Goal: Task Accomplishment & Management: Complete application form

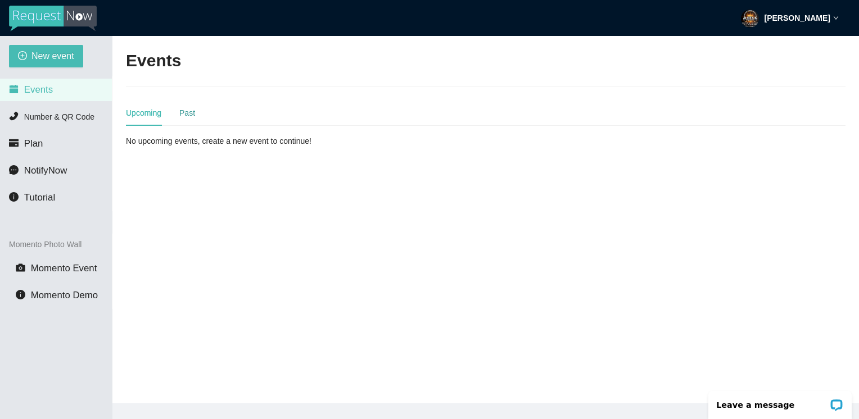
click at [183, 112] on div "Past" at bounding box center [187, 113] width 16 height 12
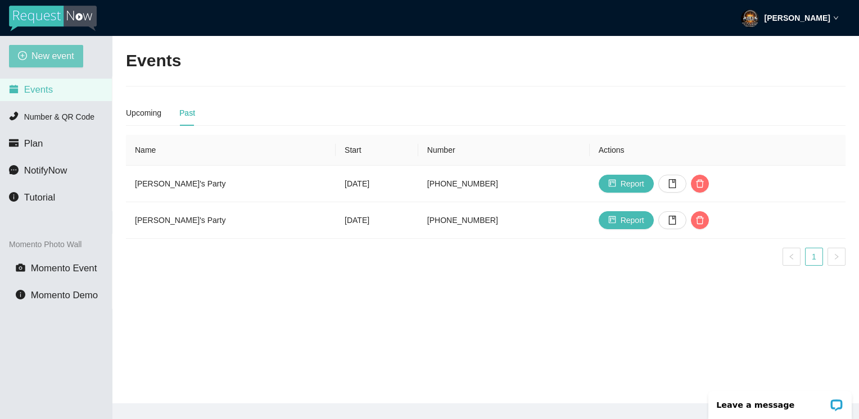
click at [38, 52] on span "New event" at bounding box center [52, 56] width 43 height 14
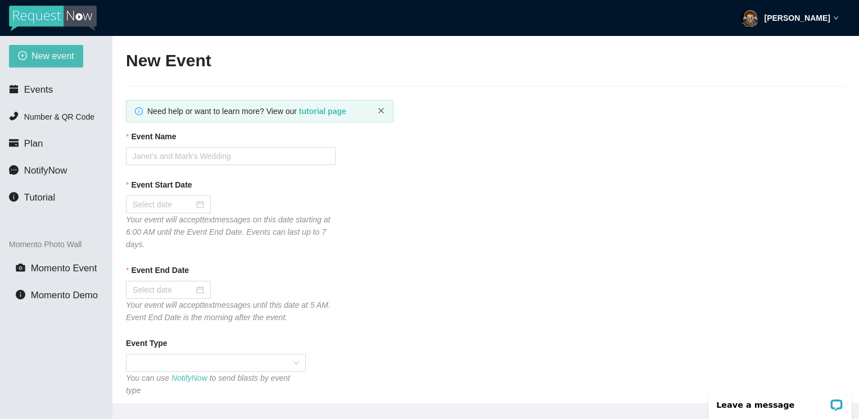
click at [379, 111] on icon "close" at bounding box center [381, 110] width 7 height 7
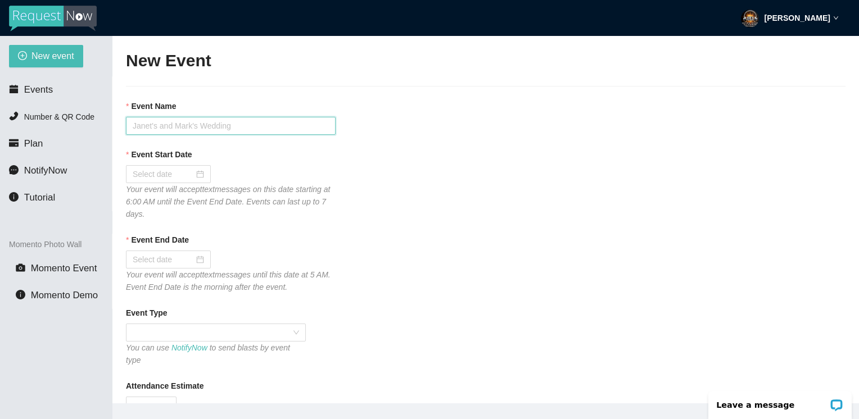
click at [139, 127] on input "Event Name" at bounding box center [231, 126] width 210 height 18
type input "Hog [DATE] Party"
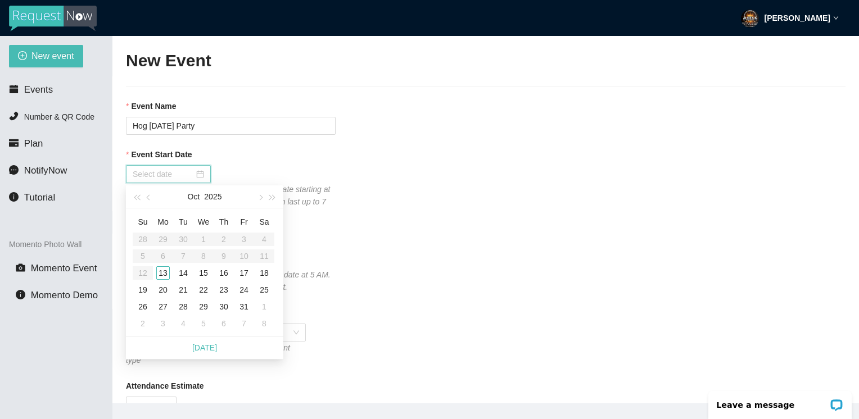
click at [183, 174] on input "Event Start Date" at bounding box center [163, 174] width 61 height 12
type input "10/18/2025"
click at [263, 274] on div "18" at bounding box center [264, 273] width 13 height 13
type input "10/19/2025"
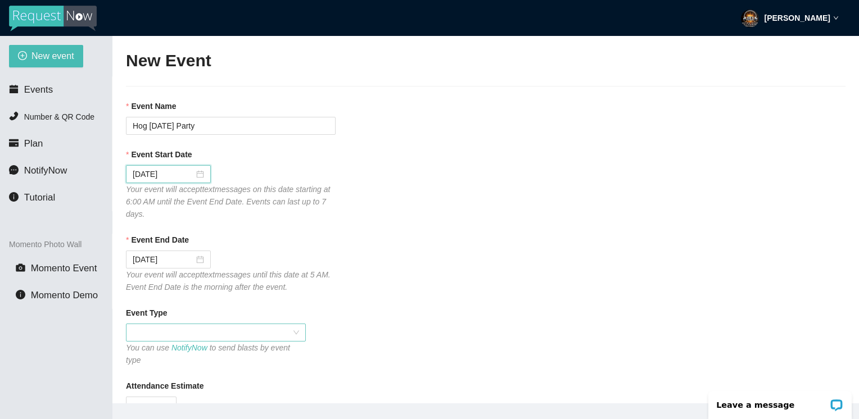
click at [202, 338] on span at bounding box center [216, 332] width 166 height 17
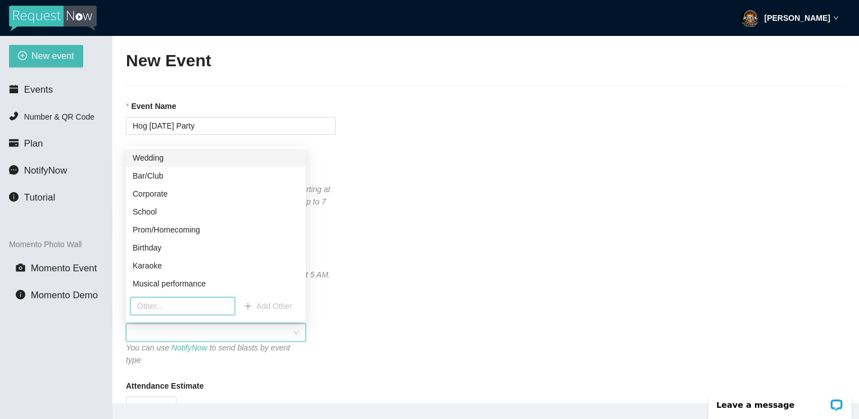
click at [158, 306] on input "text" at bounding box center [182, 306] width 105 height 18
type input "h"
click at [155, 198] on div "Corporate" at bounding box center [216, 194] width 166 height 12
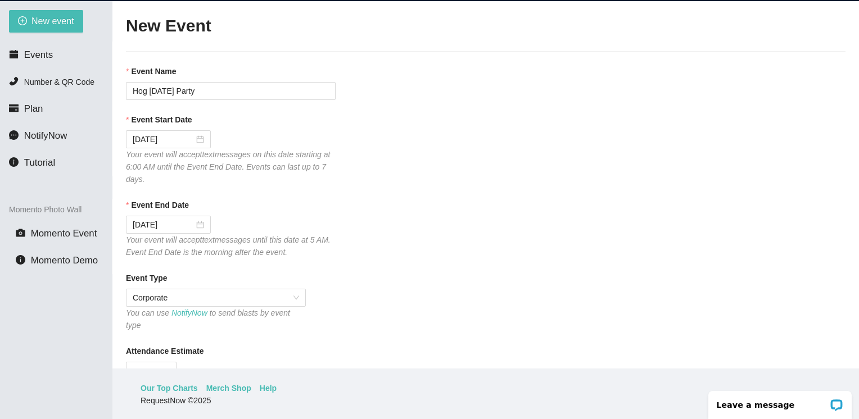
scroll to position [36, 0]
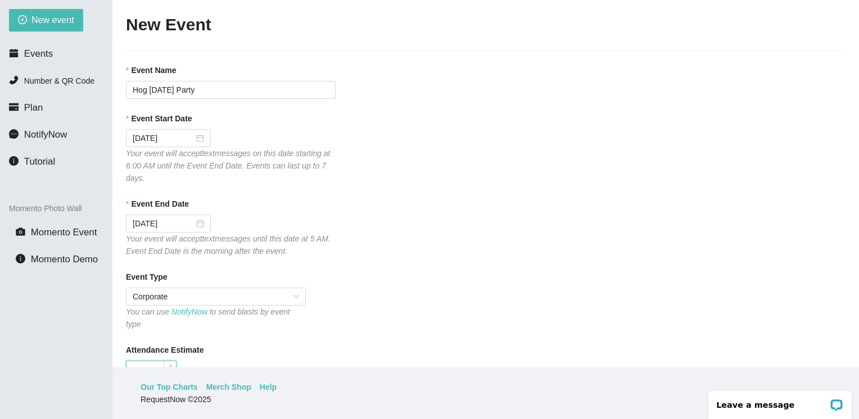
click at [144, 362] on input "Attendance Estimate" at bounding box center [151, 370] width 49 height 17
click at [276, 298] on span "Corporate" at bounding box center [216, 296] width 166 height 17
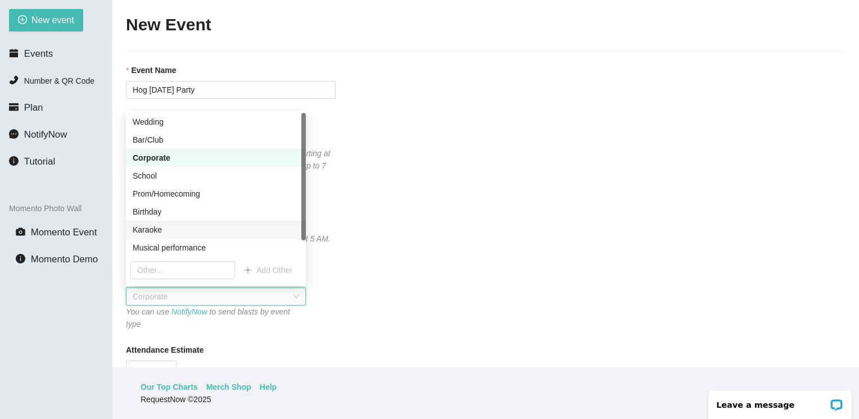
scroll to position [0, 0]
click at [232, 298] on span "Corporate" at bounding box center [216, 296] width 166 height 17
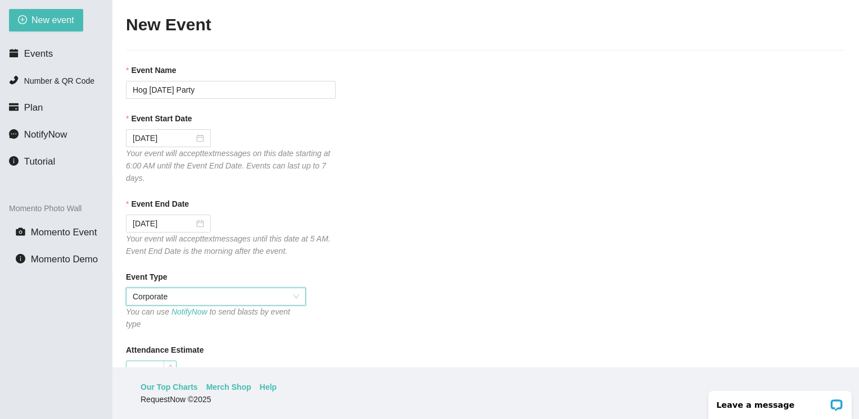
click at [162, 362] on input "Attendance Estimate" at bounding box center [151, 370] width 49 height 17
type input "0"
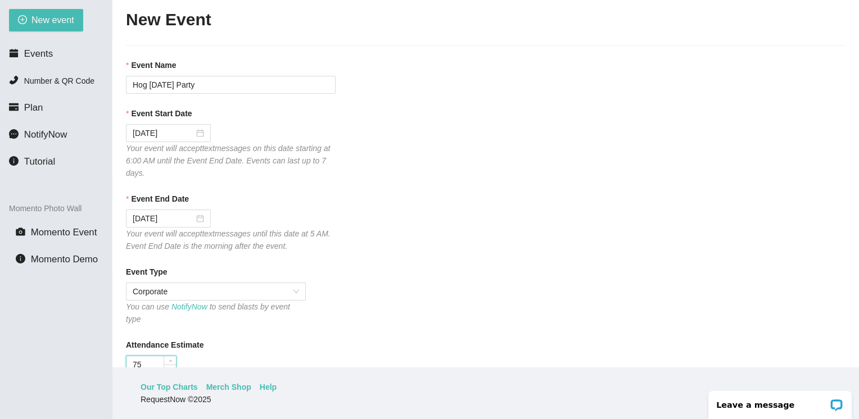
type input "75"
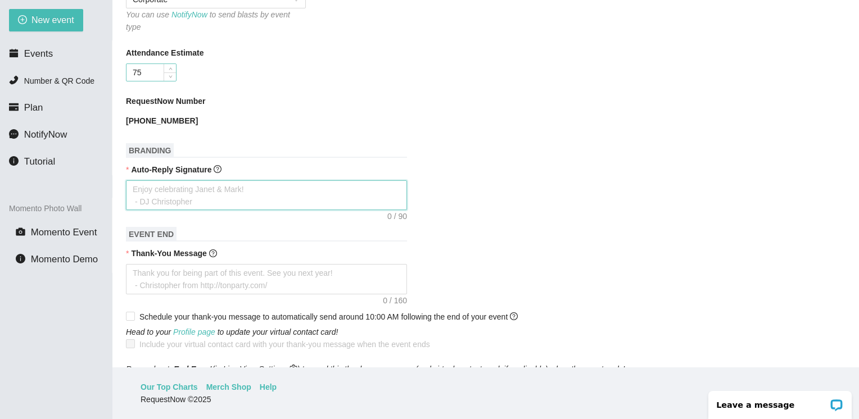
type textarea "t"
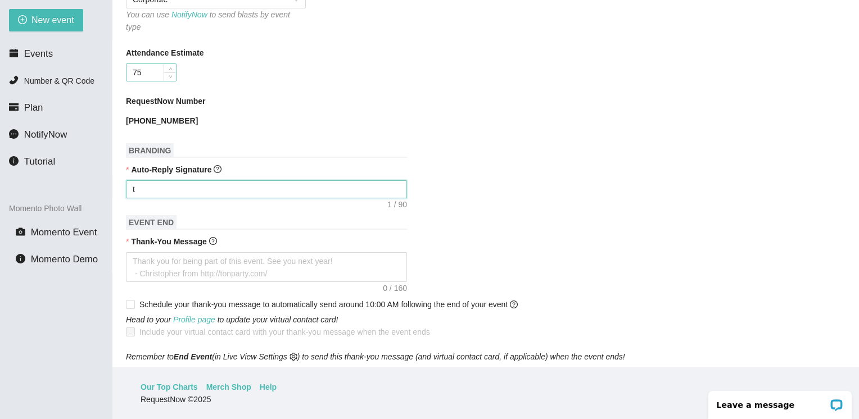
type textarea "th"
type textarea "tha"
type textarea "than"
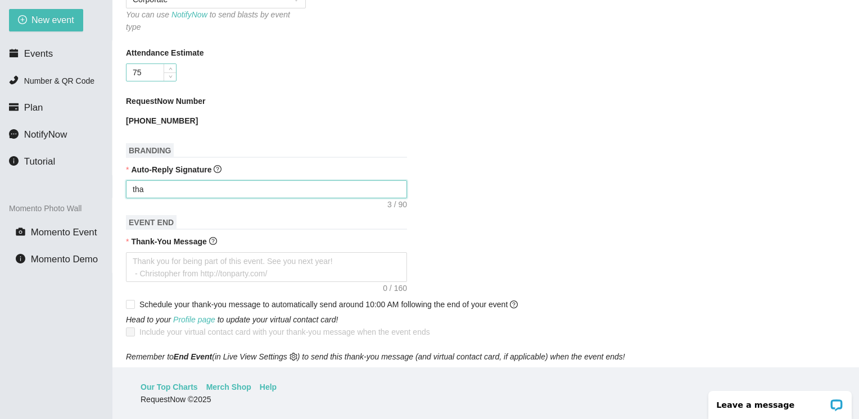
type textarea "than"
type textarea "thank"
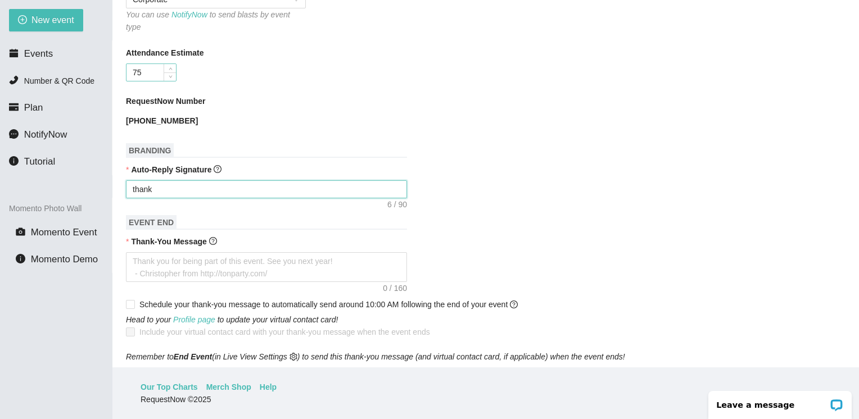
type textarea "thank"
type textarea "than"
type textarea "tha"
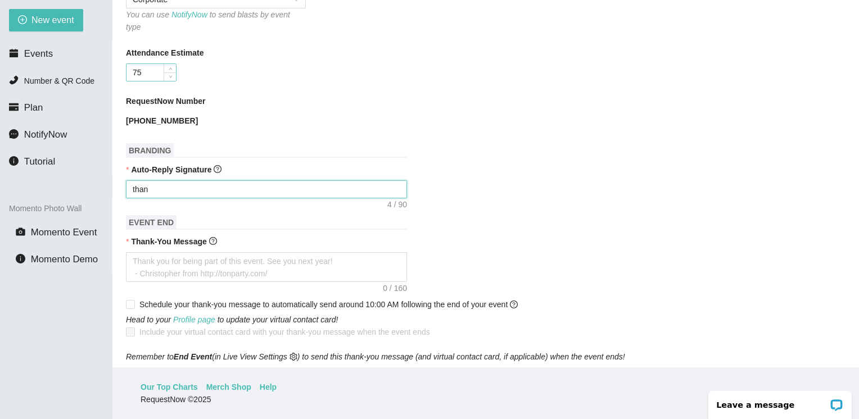
type textarea "tha"
type textarea "th"
type textarea "t"
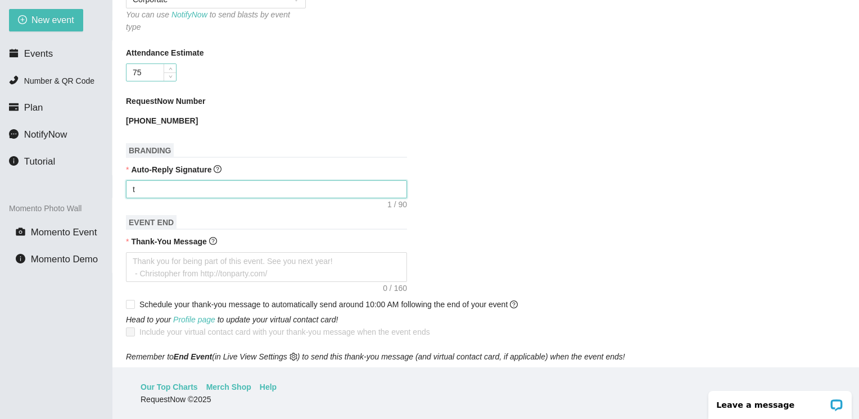
type textarea "Enjoy celebrating Janet & Mark! - DJ Christopher"
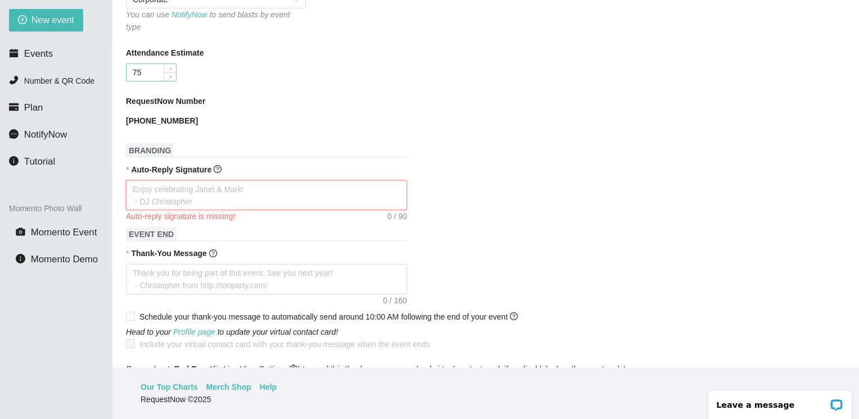
type textarea "T"
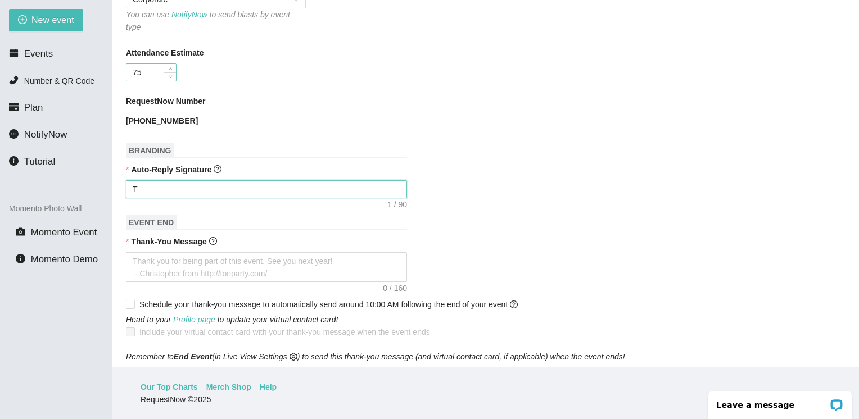
type textarea "Th"
type textarea "Tha"
type textarea "Than"
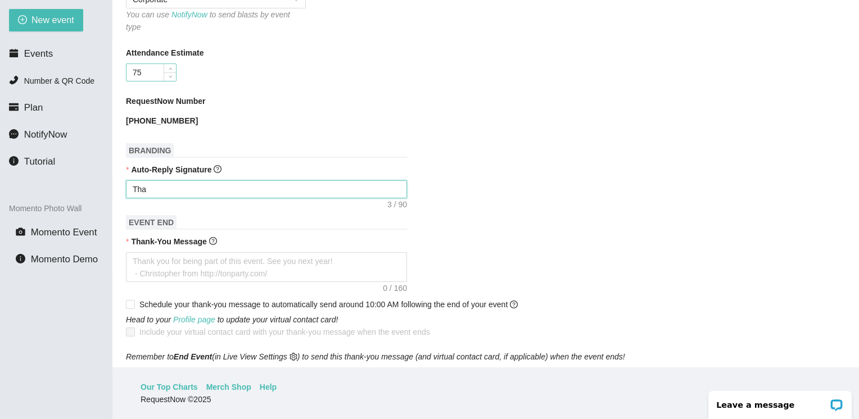
type textarea "Than"
type textarea "Thank"
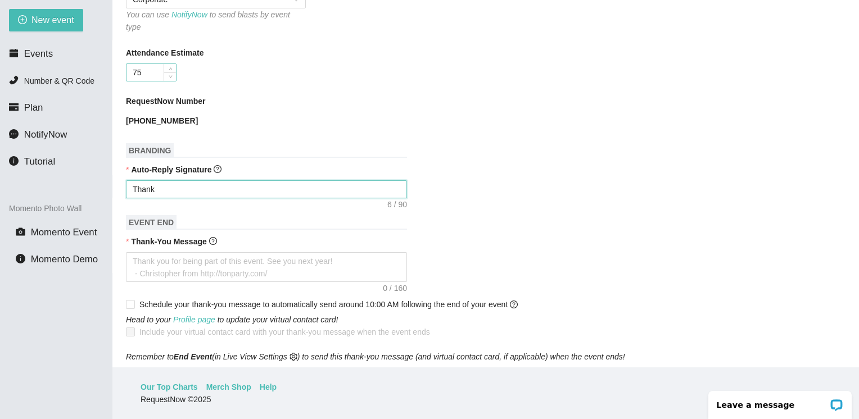
type textarea "Thank y"
type textarea "Thank yo"
type textarea "Thank you"
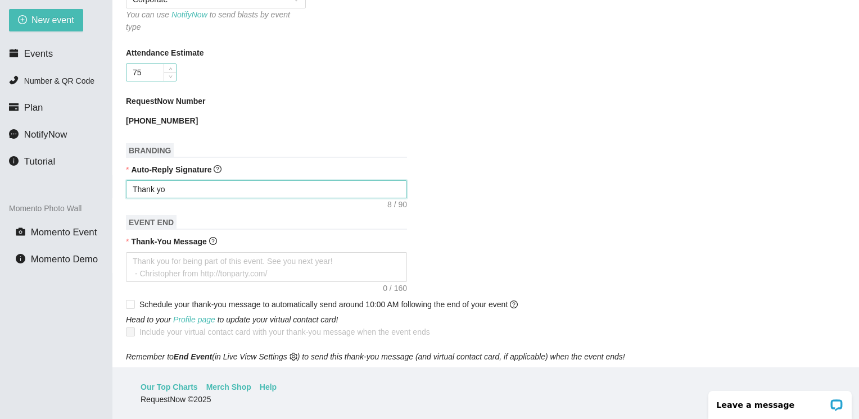
type textarea "Thank you"
type textarea "Thank you f"
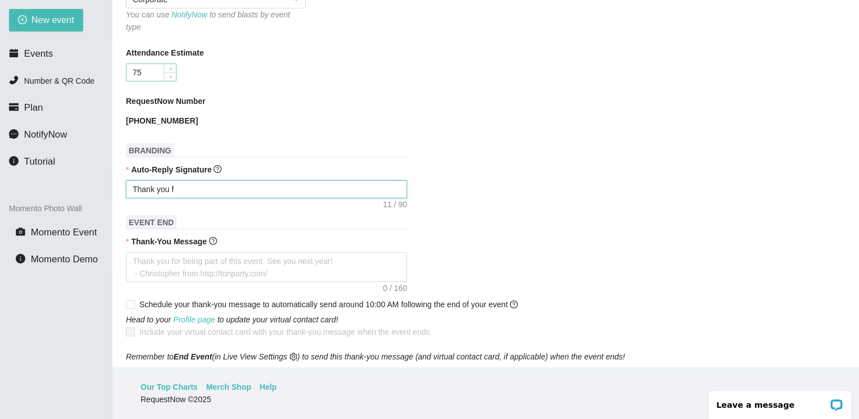
type textarea "Thank you fo"
type textarea "Thank you for"
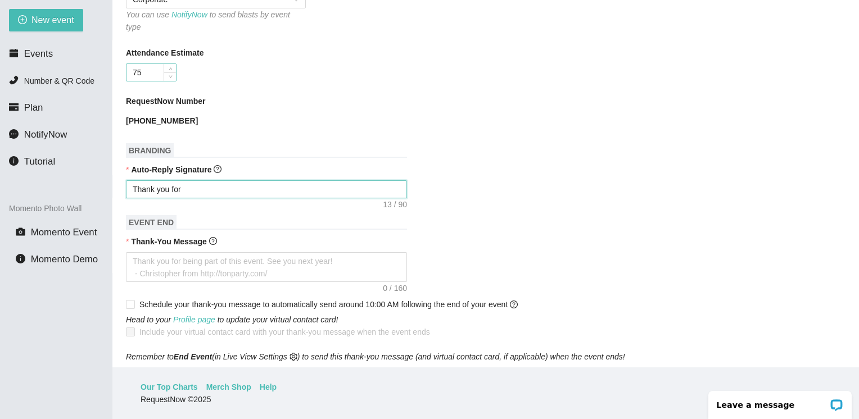
type textarea "Thank you for"
type textarea "Thank you for t"
type textarea "Thank you for th"
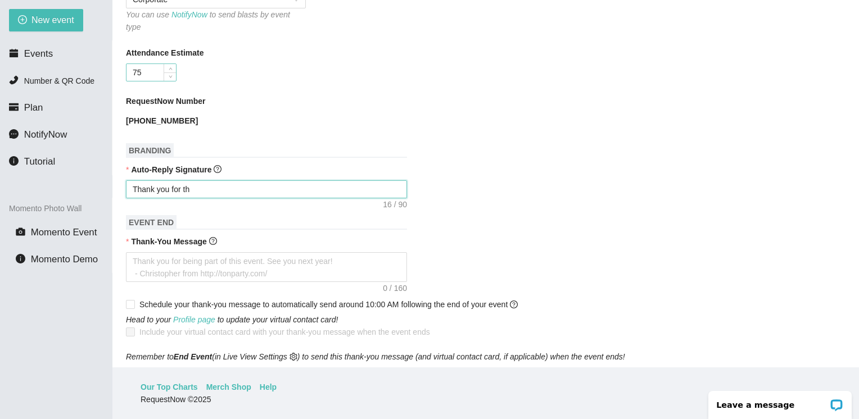
type textarea "Thank you for the"
type textarea "Thank you for the r"
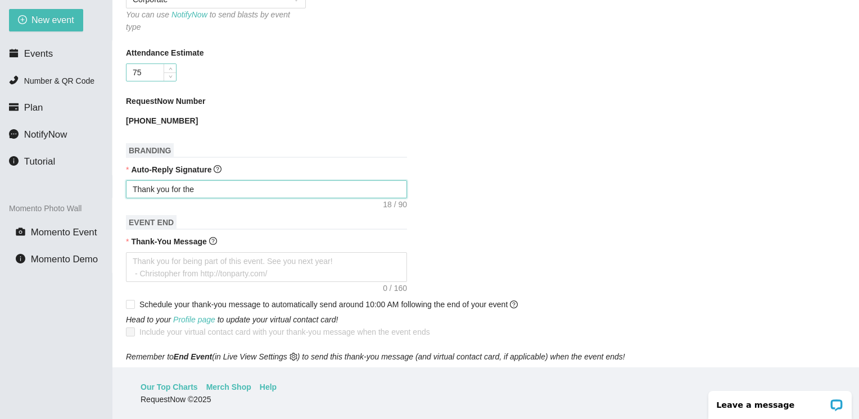
type textarea "Thank you for the r"
type textarea "Thank you for the re"
type textarea "Thank you for the req"
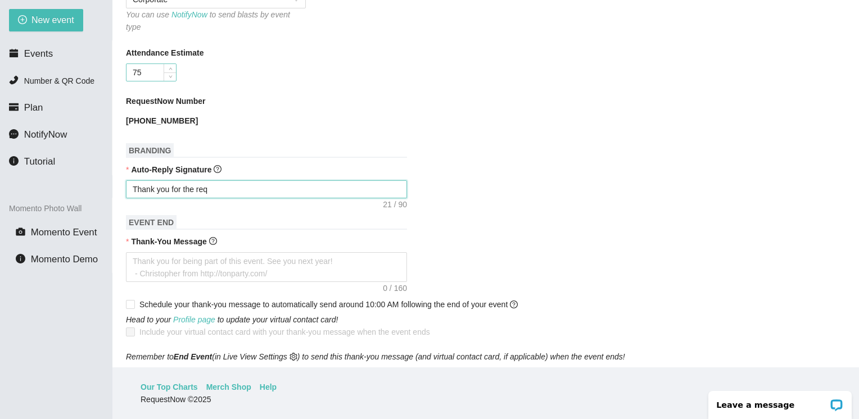
type textarea "Thank you for the requ"
type textarea "Thank you for the reque"
type textarea "Thank you for the reques"
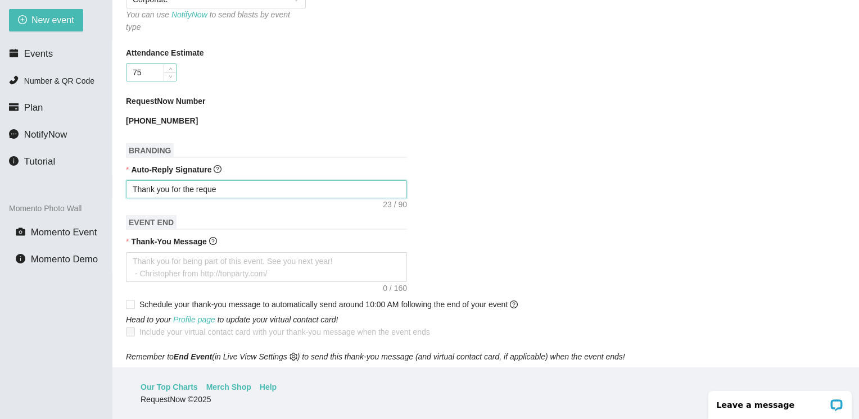
type textarea "Thank you for the reques"
type textarea "Thank you for the request"
click at [162, 356] on form "Event Name Hog Halloween Party Event Start Date 10/18/2025 Your event will acce…" at bounding box center [486, 255] width 720 height 977
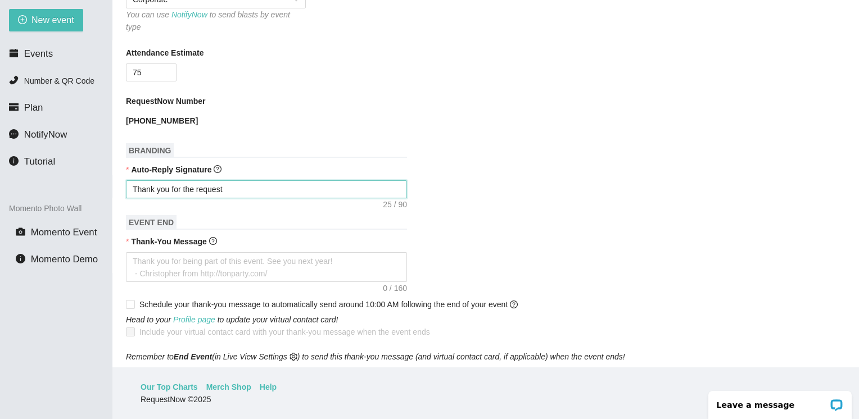
click at [227, 186] on textarea "Thank you for the request" at bounding box center [266, 189] width 281 height 18
type textarea "Thank you for the request,"
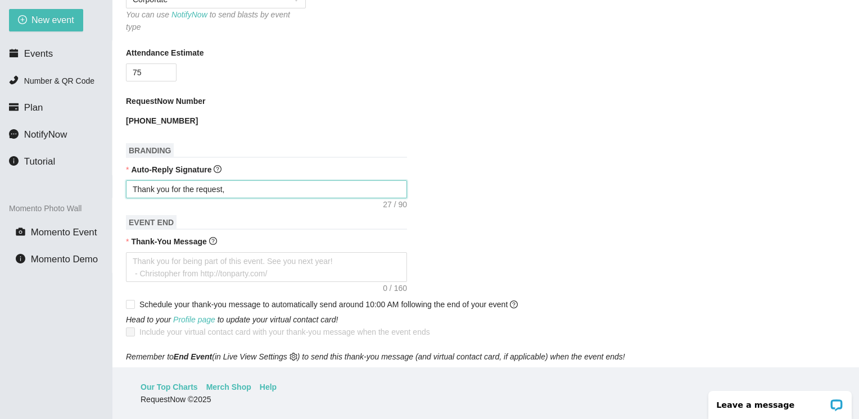
type textarea "Thank you for the request, w"
type textarea "Thank you for the request, we"
type textarea "Thank you for the request, w"
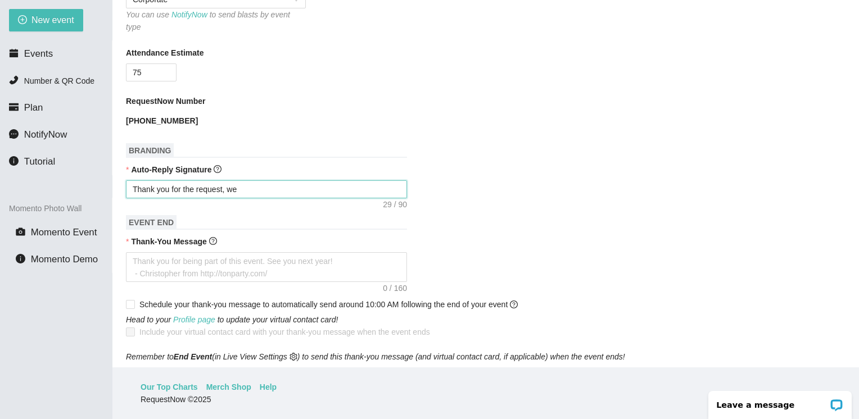
type textarea "Thank you for the request, w"
type textarea "Thank you for the request,"
type textarea "Thank you for the request, I"
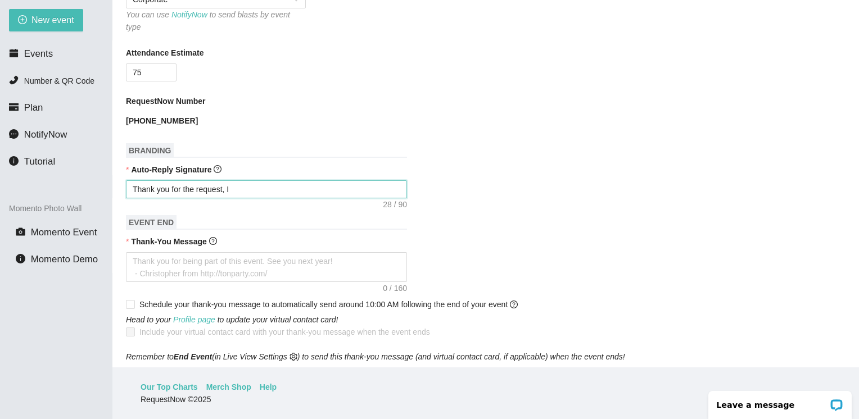
type textarea "Thank you for the request, I"
type textarea "Thank you for the request, I w"
type textarea "Thank you for the request, I wi"
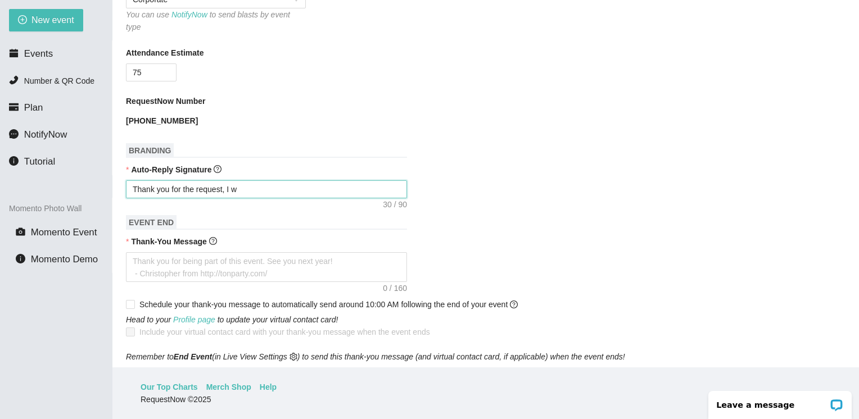
type textarea "Thank you for the request, I wi"
type textarea "Thank you for the request, I wii"
type textarea "Thank you for the request, I wi"
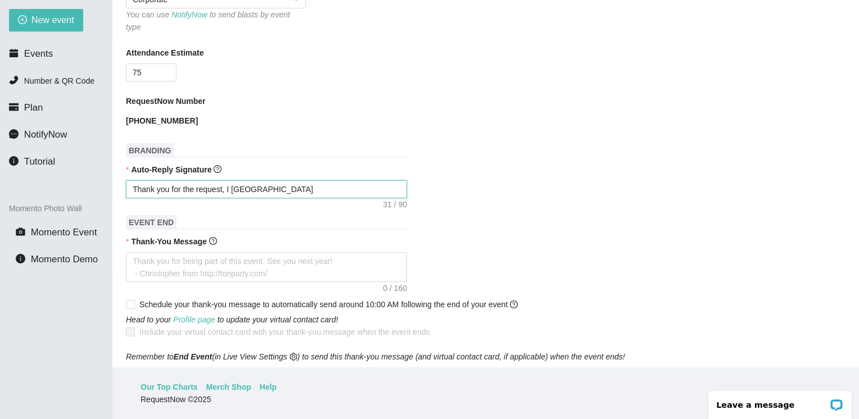
type textarea "Thank you for the request, I wil"
type textarea "Thank you for the request, I will"
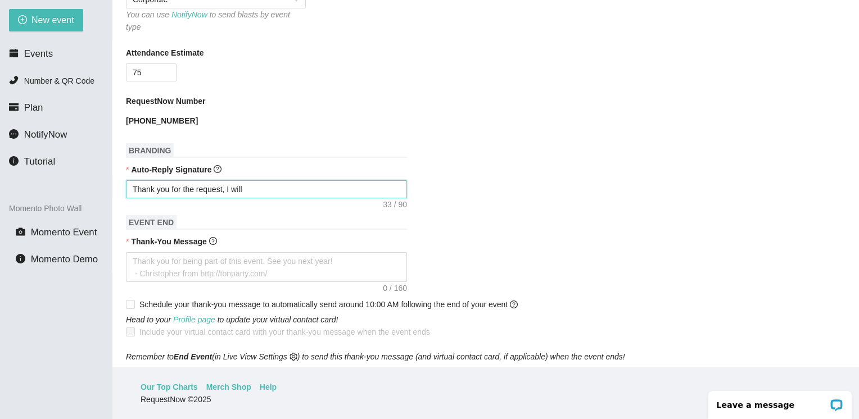
type textarea "Thank you for the request, I will"
type textarea "Thank you for the request, I will h"
type textarea "Thank you for the request, I will ha"
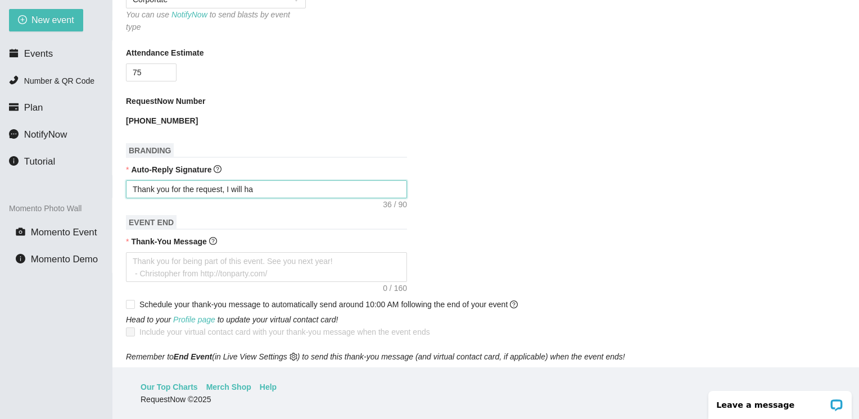
type textarea "Thank you for the request, I will hav"
type textarea "Thank you for the request, I will have"
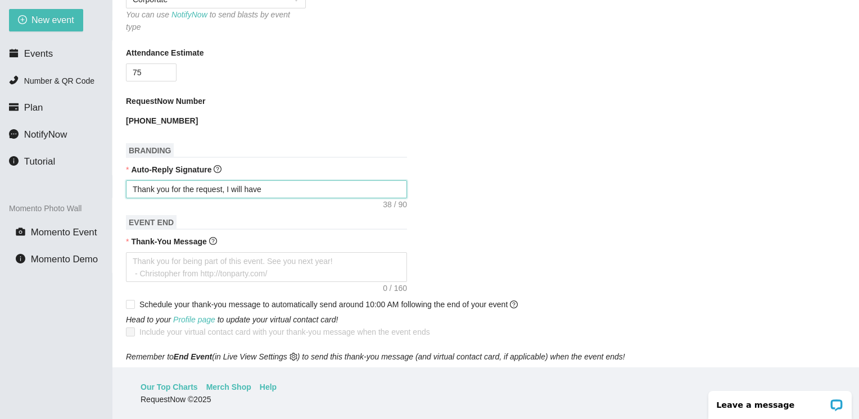
type textarea "Thank you for the request, I will have"
type textarea "Thank you for the request, I will have i"
type textarea "Thank you for the request, I will have it"
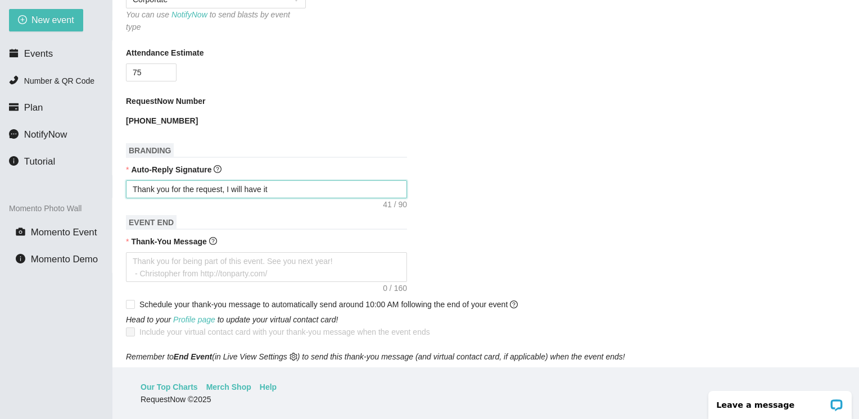
type textarea "Thank you for the request, I will have it"
type textarea "Thank you for the request, I will have it u"
type textarea "Thank you for the request, I will have it up"
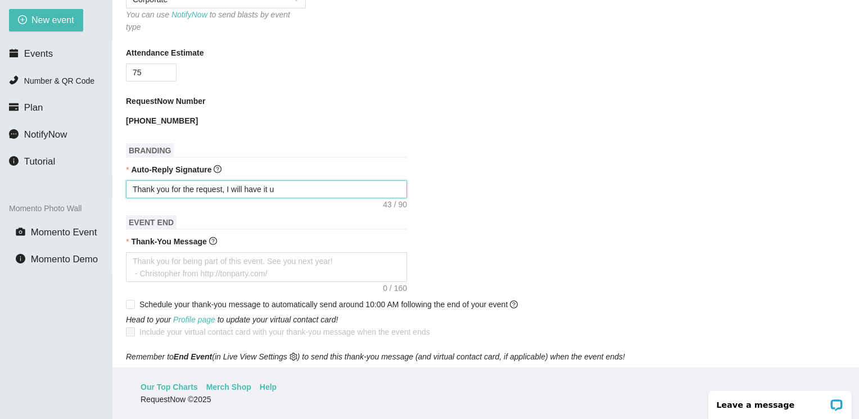
type textarea "Thank you for the request, I will have it up"
type textarea "Thank you for the request, I will have it up f"
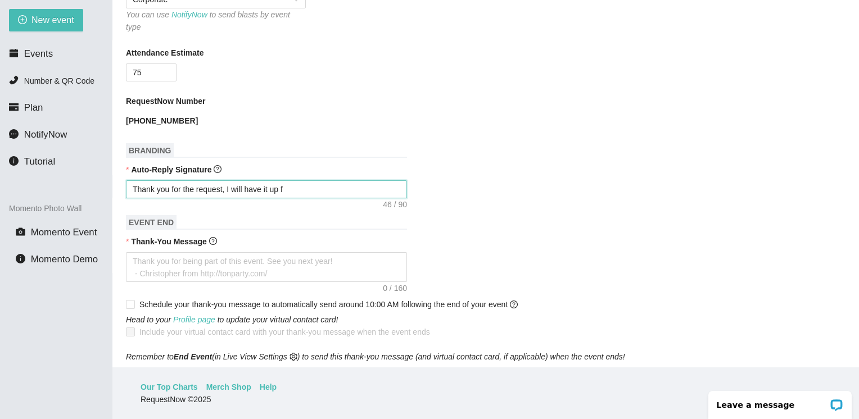
type textarea "Thank you for the request, I will have it up fo"
type textarea "Thank you for the request, I will have it up for"
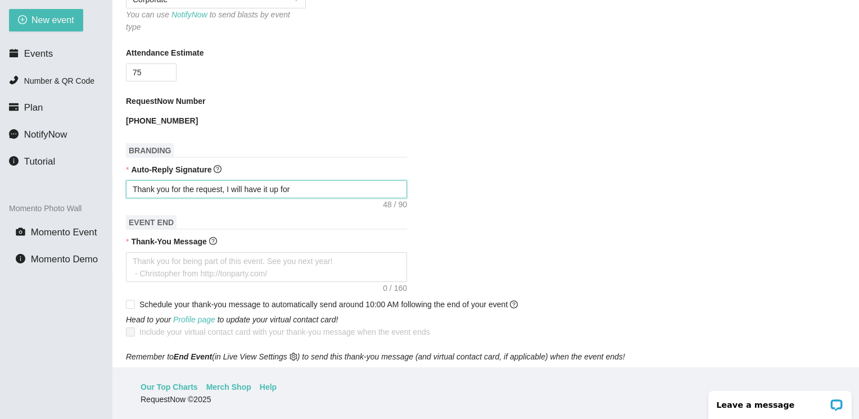
type textarea "Thank you for the request, I will have it up for"
type textarea "Thank you for the request, I will have it up for y"
type textarea "Thank you for the request, I will have it up for yo"
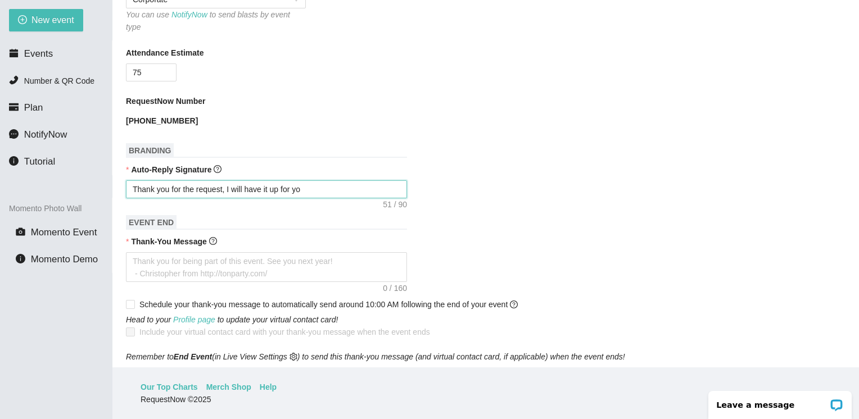
type textarea "Thank you for the request, I will have it up for you"
type textarea "Thank you for the request, I will have it up for you s"
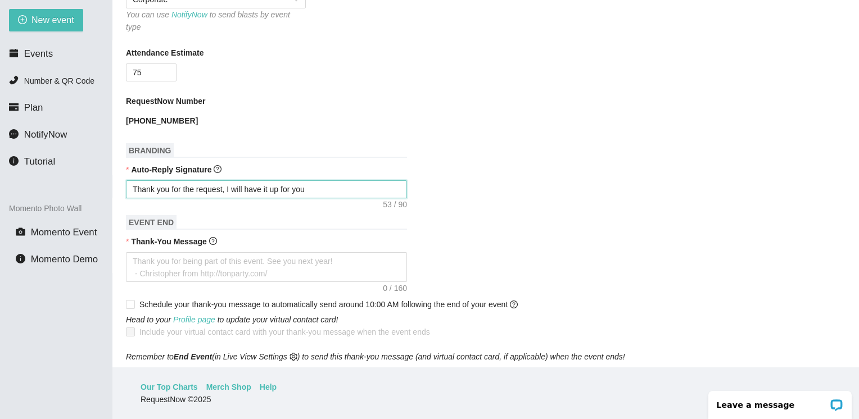
type textarea "Thank you for the request, I will have it up for you s"
type textarea "Thank you for the request, I will have it up for you sh"
type textarea "Thank you for the request, I will have it up for you sho"
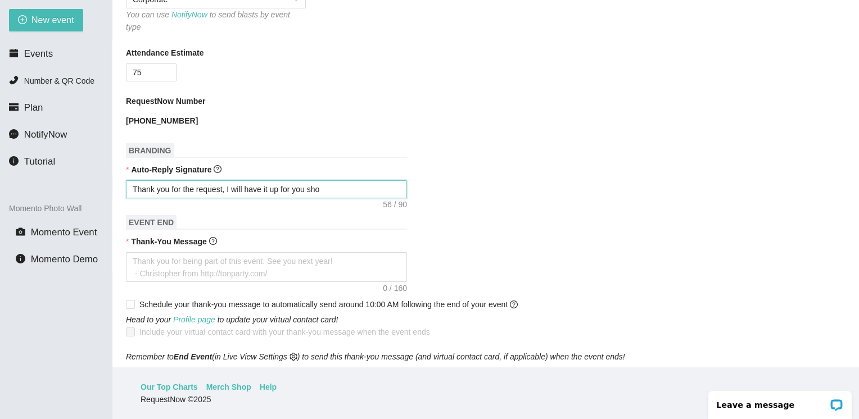
type textarea "Thank you for the request, I will have it up for you shor"
type textarea "Thank you for the request, I will have it up for you short"
type textarea "Thank you for the request, I will have it up for you shortl"
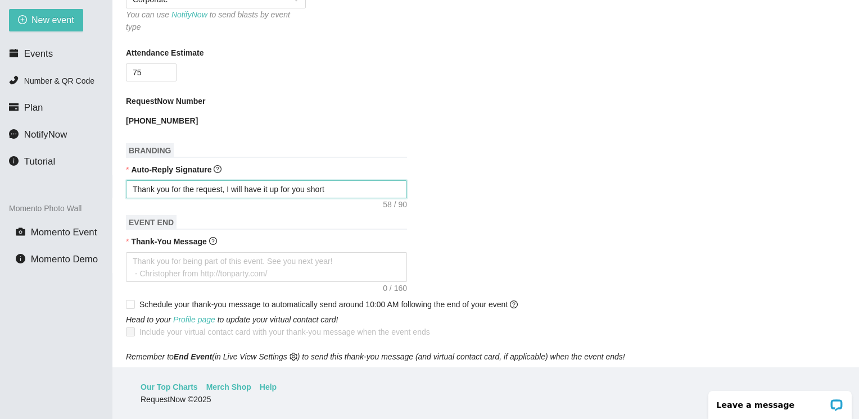
type textarea "Thank you for the request, I will have it up for you shortl"
type textarea "Thank you for the request, I will have it up for you shortly"
type textarea "Thank you for the request, I will have it up for you shortly."
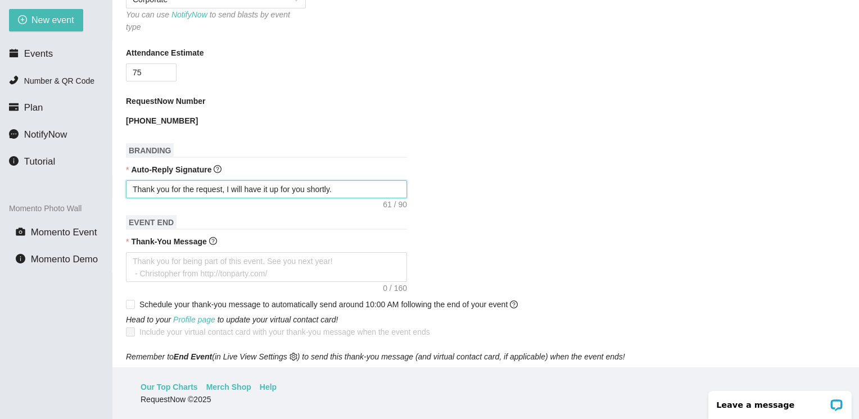
type textarea "Thank you for the request, I will have it up for you shortly."
type textarea "Thank you for the request, I will have it up for you shortly. E"
type textarea "Thank you for the request, I will have it up for you shortly. En"
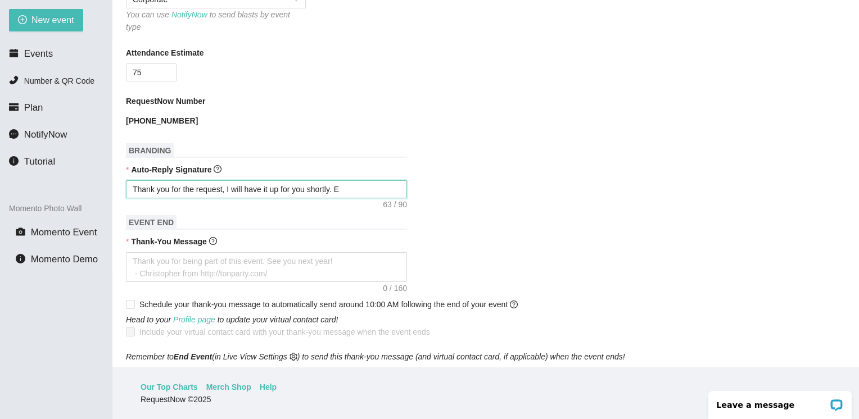
type textarea "Thank you for the request, I will have it up for you shortly. En"
type textarea "Thank you for the request, I will have it up for you shortly. Enj"
type textarea "Thank you for the request, I will have it up for you shortly. Enjo"
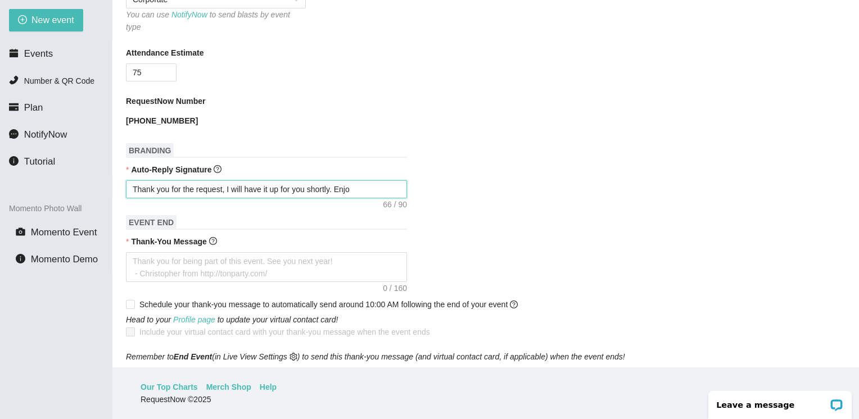
type textarea "Thank you for the request, I will have it up for you shortly. Enjoy"
type textarea "Thank you for the request, I will have it up for you shortly. Enjoy your"
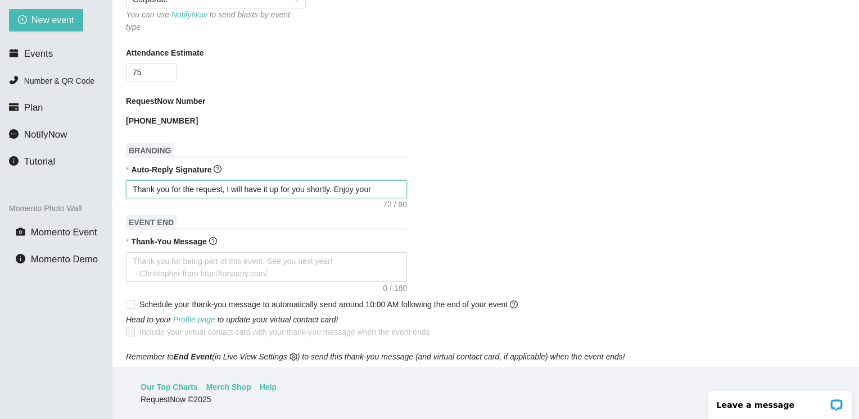
type textarea "Thank you for the request, I will have it up for you shortly. Enjoy your"
type textarea "Thank you for the request, I will have it up for you shortly. Enjoy your t"
type textarea "Thank you for the request, I will have it up for you shortly. Enjoy your ti"
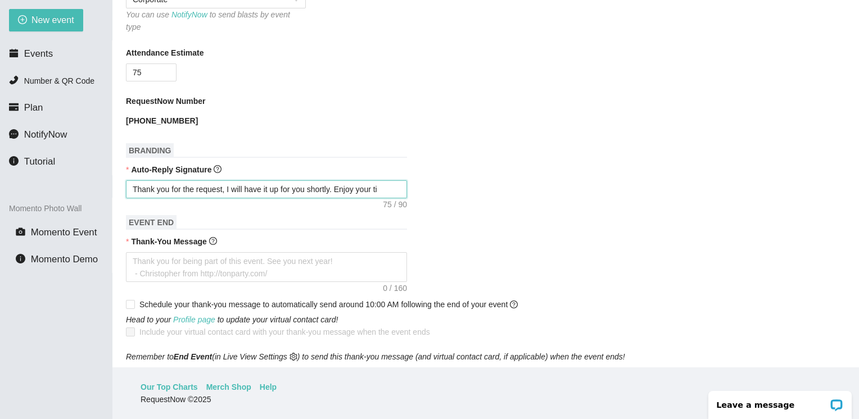
type textarea "Thank you for the request, I will have it up for you shortly. Enjoy your tim"
type textarea "Thank you for the request, I will have it up for you shortly. Enjoy your time"
type textarea "Thank you for the request, I will have it up for you shortly. Enjoy your time."
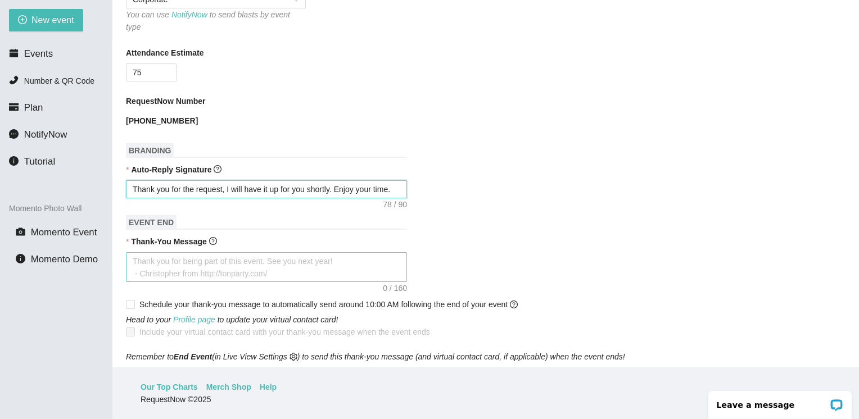
type textarea "Thank you for the request, I will have it up for you shortly. Enjoy your time."
click at [167, 258] on textarea "Thank-You Message" at bounding box center [266, 267] width 281 height 30
type textarea "H"
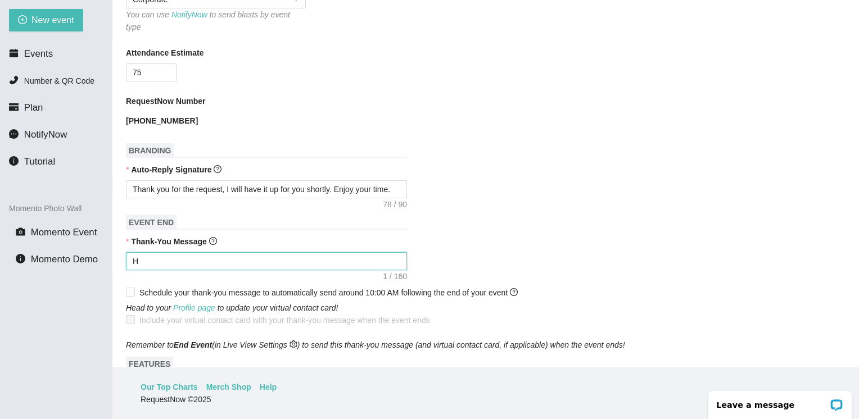
type textarea "Ho"
type textarea "Hop"
type textarea "Hope"
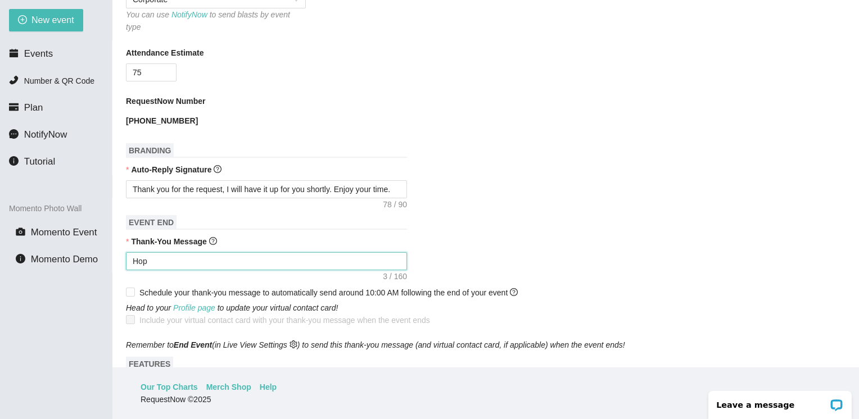
type textarea "Hope"
drag, startPoint x: 216, startPoint y: 256, endPoint x: 200, endPoint y: 252, distance: 16.9
click at [272, 256] on textarea "Hope you had a wonderful time party" at bounding box center [266, 261] width 281 height 18
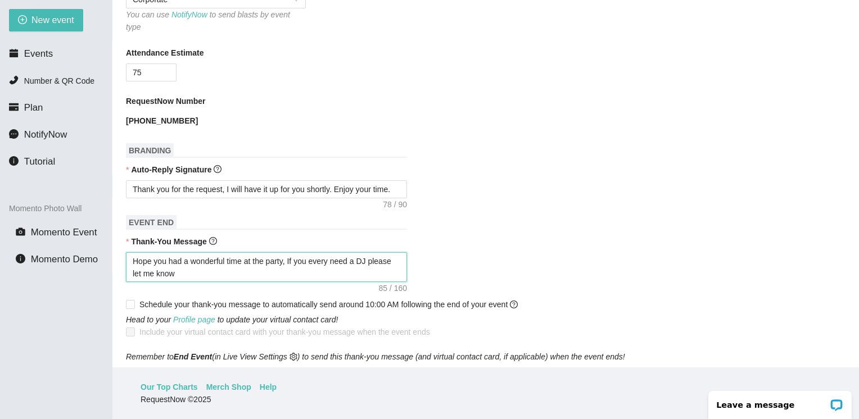
click at [167, 268] on textarea "Hope you had a wonderful time at the party, If you every need a DJ please let m…" at bounding box center [266, 267] width 281 height 30
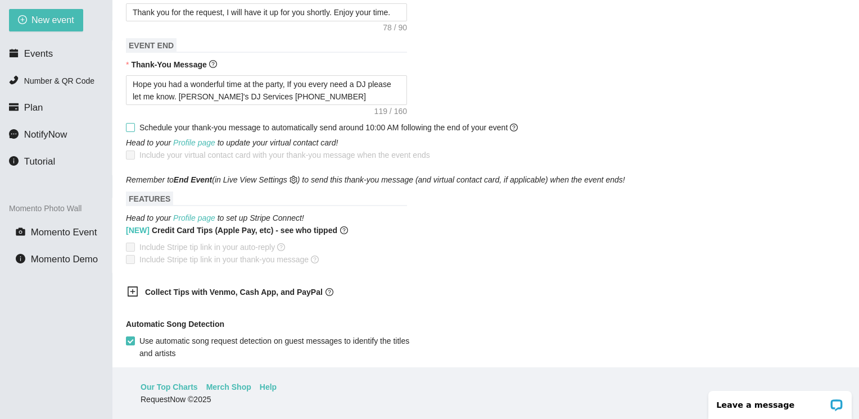
scroll to position [477, 0]
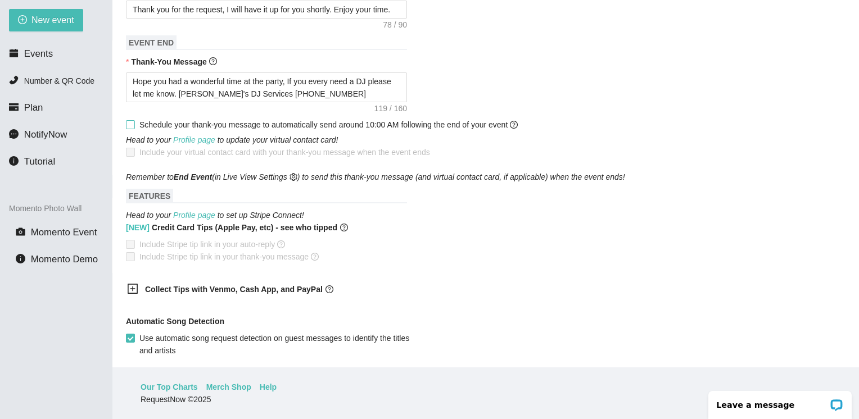
click at [129, 120] on input "Schedule your thank-you message to automatically send around 10:00 AM following…" at bounding box center [130, 124] width 8 height 8
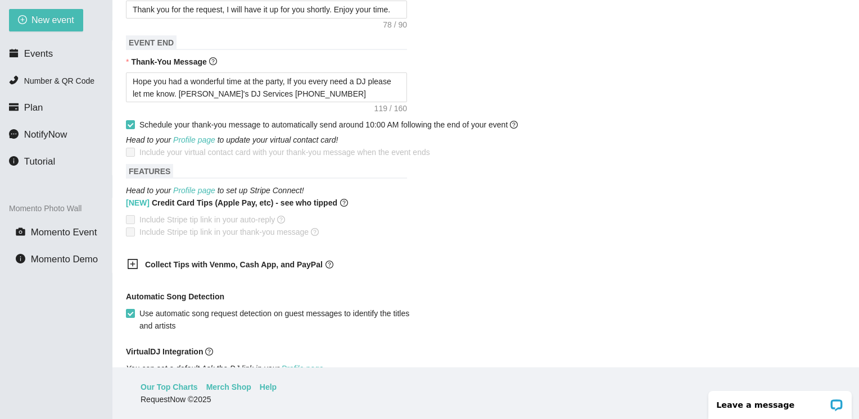
click at [130, 259] on icon "plus-square" at bounding box center [132, 264] width 11 height 11
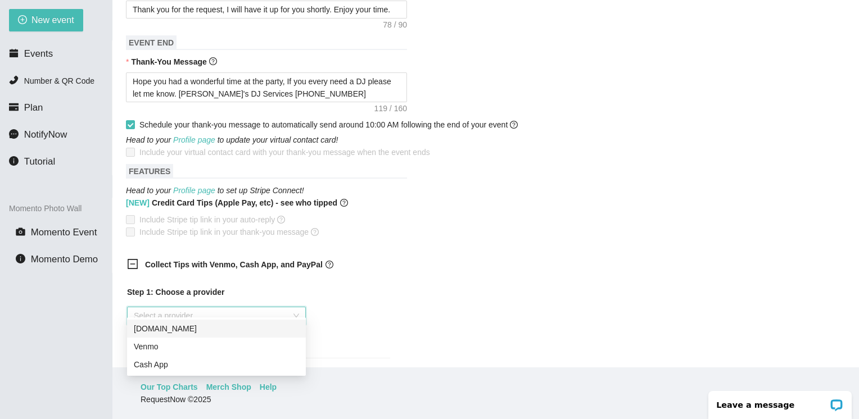
click at [158, 309] on input "search" at bounding box center [212, 316] width 157 height 17
click at [144, 347] on div "Venmo" at bounding box center [216, 347] width 165 height 12
click at [256, 351] on div "Venmo" at bounding box center [216, 347] width 165 height 12
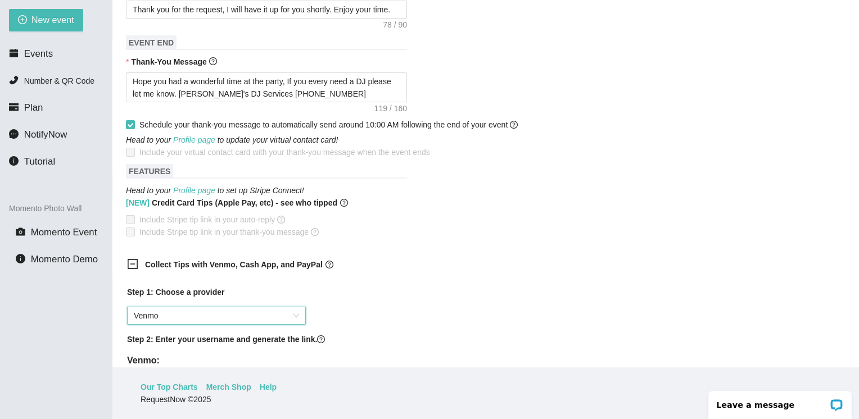
scroll to position [670, 0]
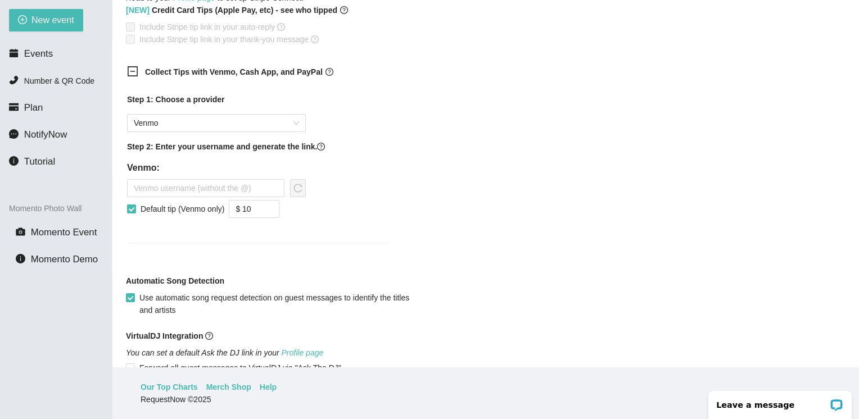
click at [129, 205] on input "Default tip (Venmo only)" at bounding box center [131, 209] width 8 height 8
click at [141, 179] on input "text" at bounding box center [205, 188] width 157 height 18
click at [298, 184] on icon "reload" at bounding box center [297, 188] width 9 height 9
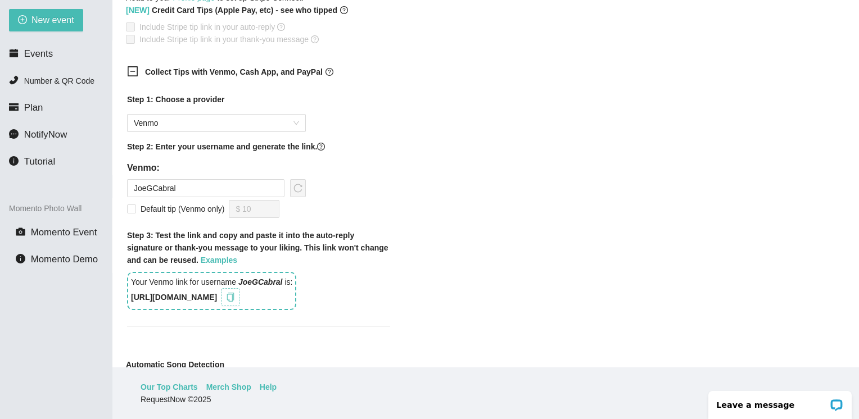
click at [235, 293] on icon "copy" at bounding box center [230, 297] width 9 height 9
click at [558, 231] on div "Collect Tips with Venmo, Cash App, and PayPal Step 1: Choose a provider Venmo S…" at bounding box center [486, 203] width 720 height 288
click at [750, 204] on div "Collect Tips with Venmo, Cash App, and PayPal Step 1: Choose a provider Venmo S…" at bounding box center [486, 203] width 720 height 288
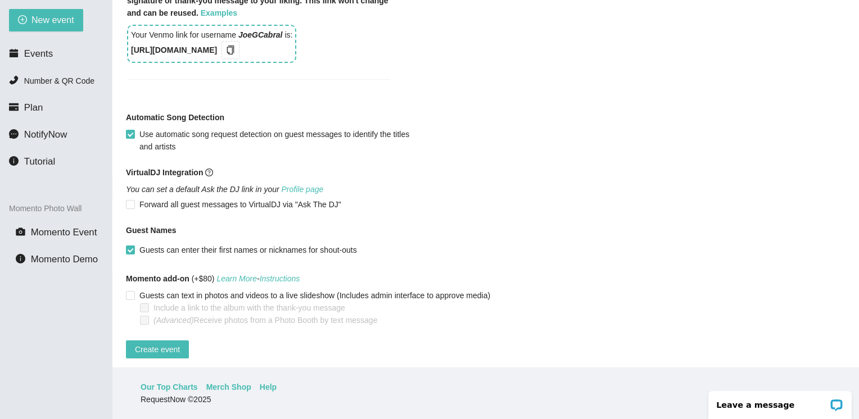
scroll to position [920, 0]
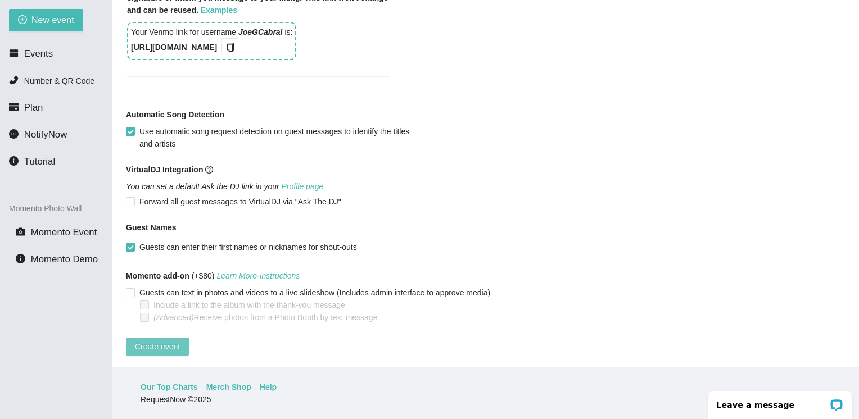
click at [170, 341] on span "Create event" at bounding box center [157, 347] width 45 height 12
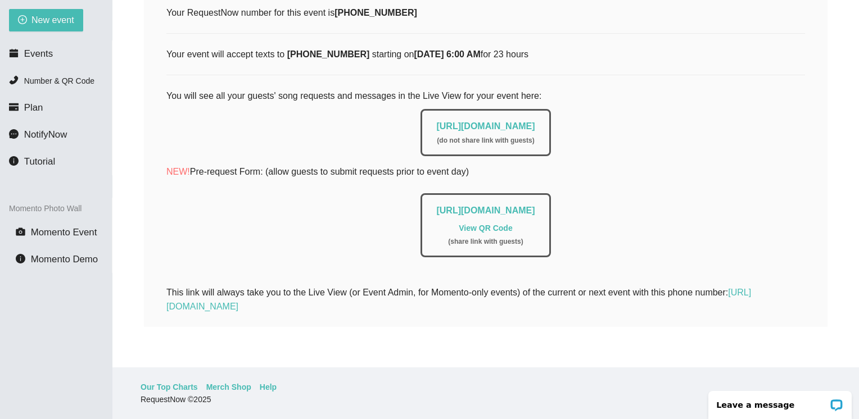
scroll to position [178, 0]
click at [460, 121] on link "https://app.requestnow.io/live/ezvydve" at bounding box center [485, 126] width 98 height 10
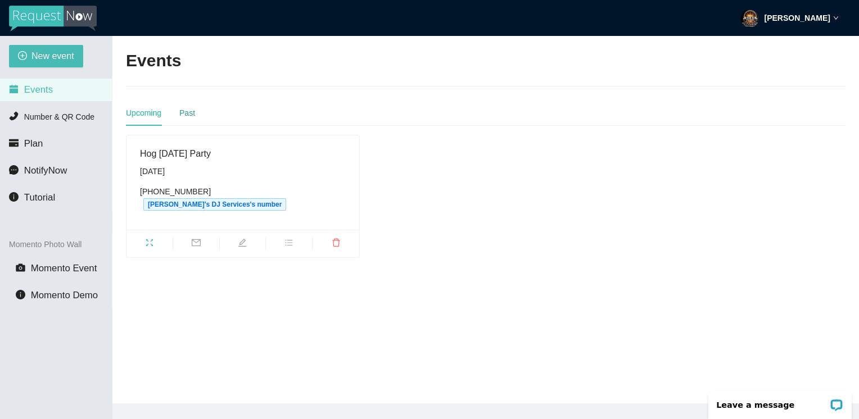
click at [184, 112] on div "Past" at bounding box center [187, 113] width 16 height 12
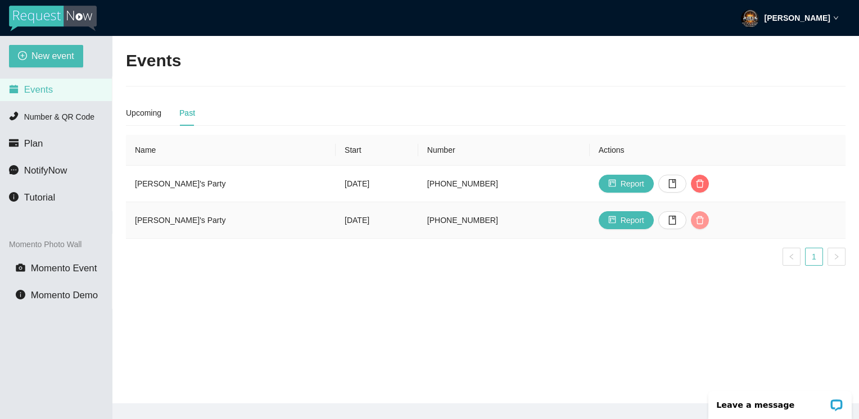
click at [697, 225] on button "button" at bounding box center [700, 220] width 18 height 18
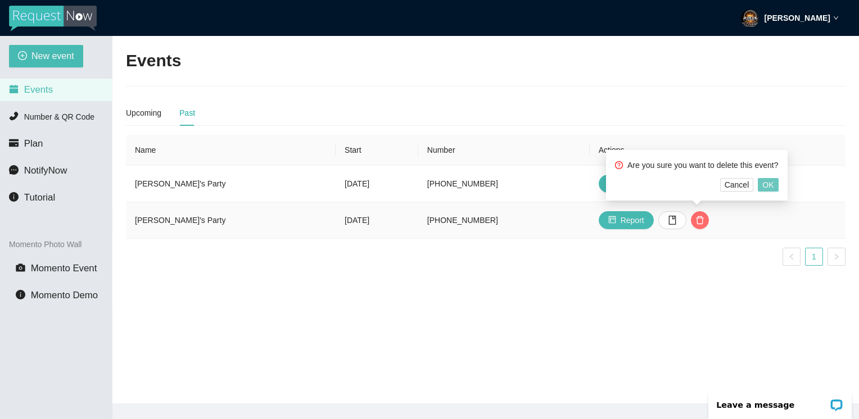
click at [765, 183] on span "OK" at bounding box center [767, 185] width 11 height 12
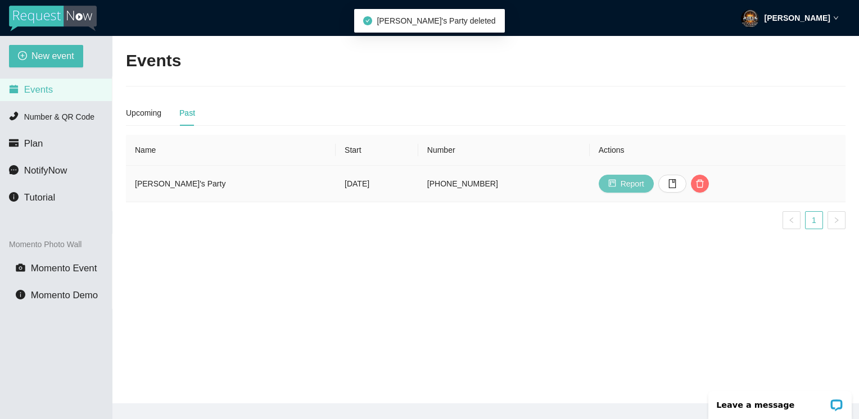
click at [629, 184] on span "Report" at bounding box center [633, 184] width 24 height 12
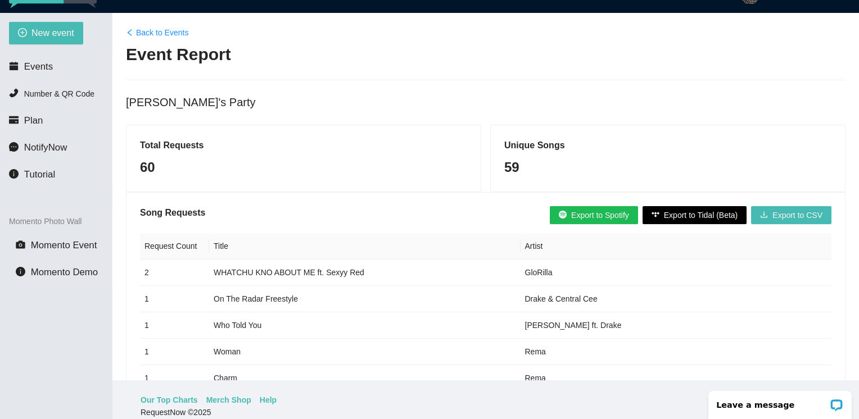
scroll to position [36, 0]
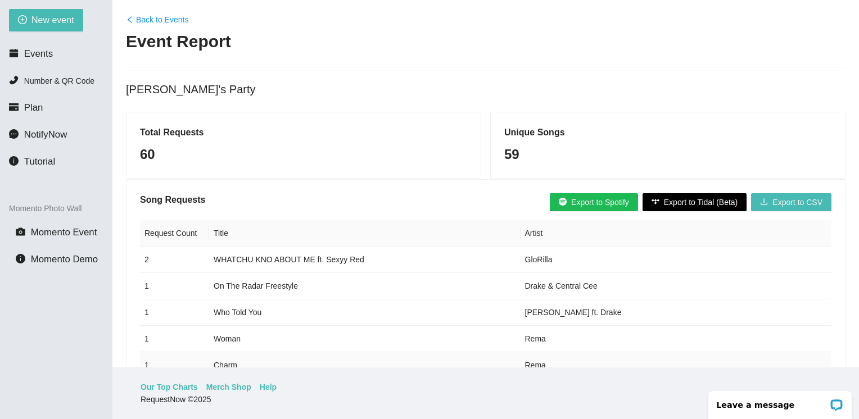
click at [256, 358] on td "Charm" at bounding box center [364, 366] width 311 height 26
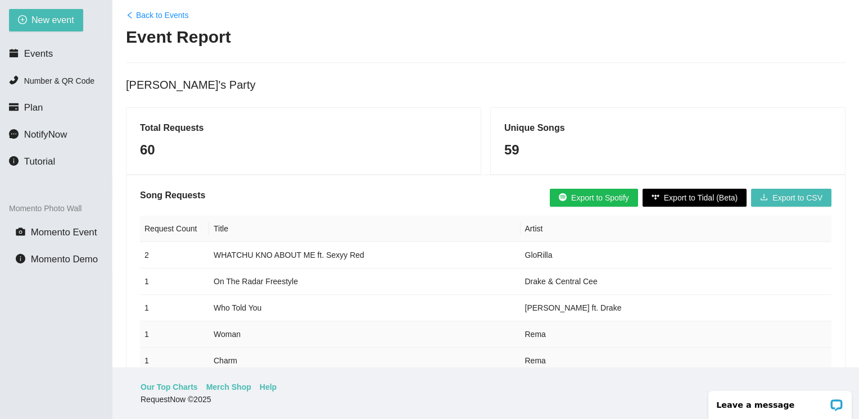
scroll to position [0, 0]
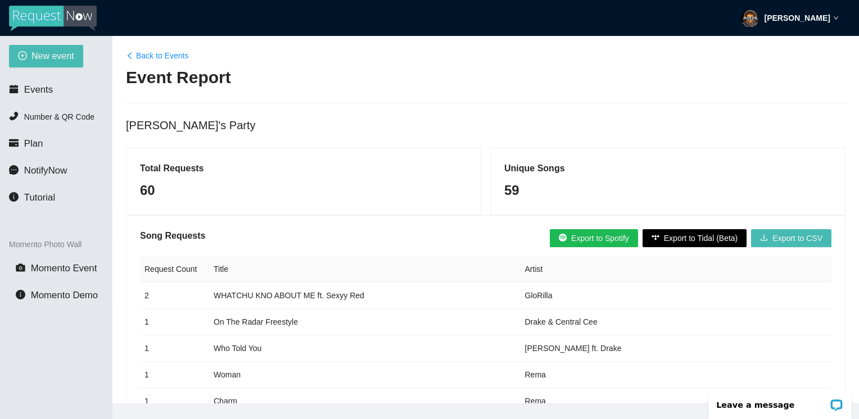
click at [151, 60] on link "Back to Events" at bounding box center [157, 55] width 62 height 12
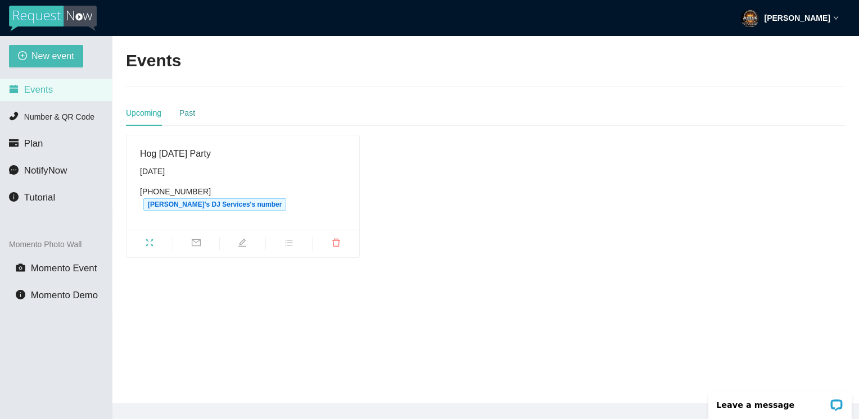
click at [191, 115] on div "Past" at bounding box center [187, 113] width 16 height 12
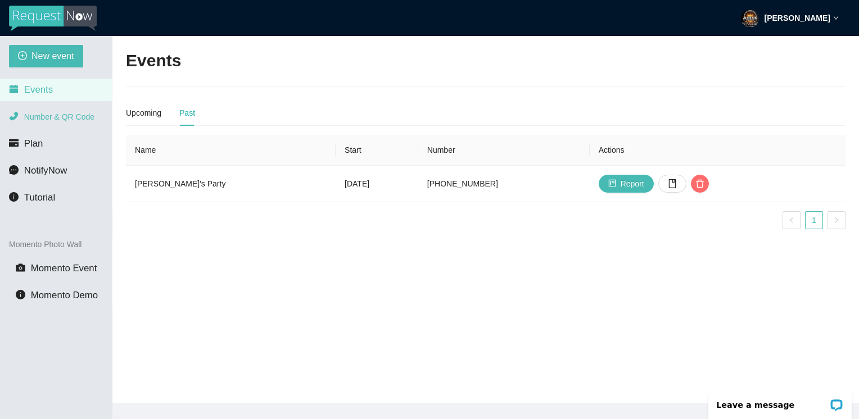
click at [50, 118] on span "Number & QR Code" at bounding box center [59, 116] width 70 height 9
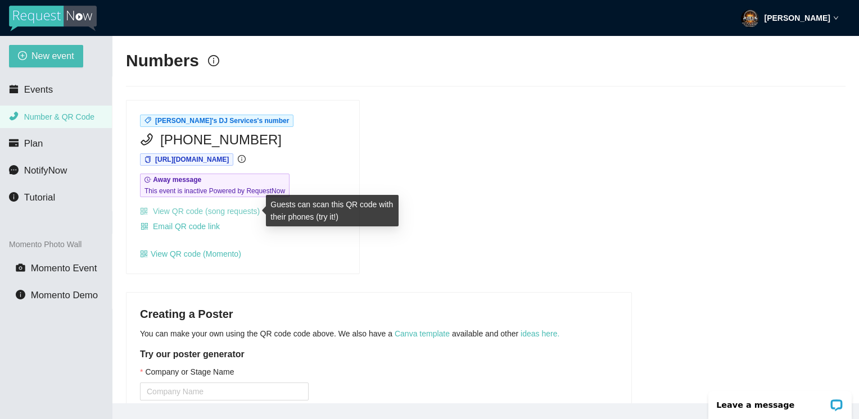
click at [162, 211] on link "View QR code (song requests)" at bounding box center [200, 211] width 120 height 9
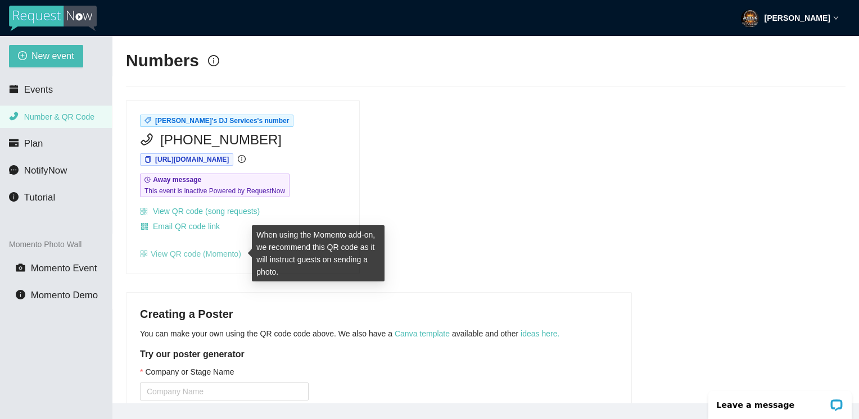
click at [170, 256] on link "View QR code (Momento)" at bounding box center [190, 254] width 101 height 9
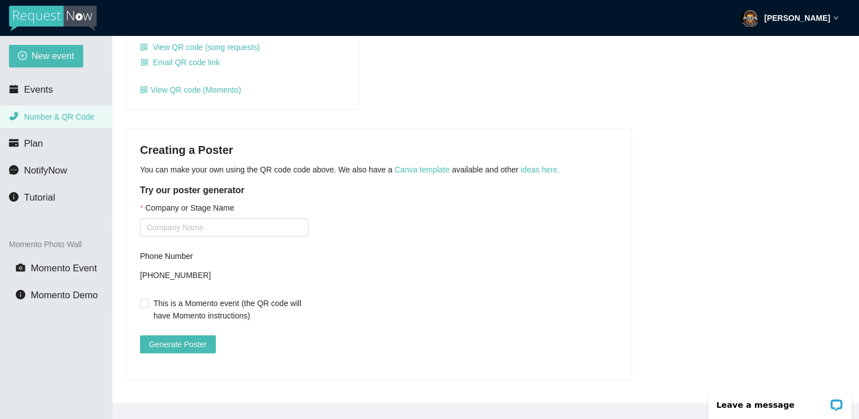
scroll to position [173, 0]
click at [152, 222] on input "Company or Stage Name" at bounding box center [224, 228] width 169 height 18
type input "[PERSON_NAME]'s DJ Services"
click at [184, 338] on span "Generate Poster" at bounding box center [178, 344] width 58 height 12
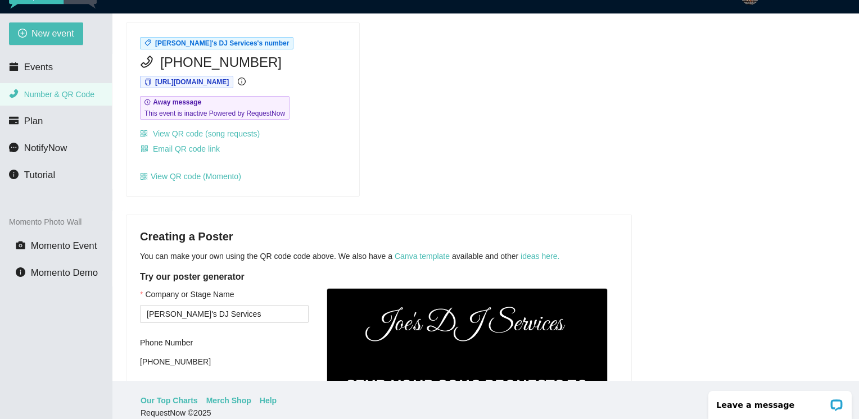
scroll to position [2, 0]
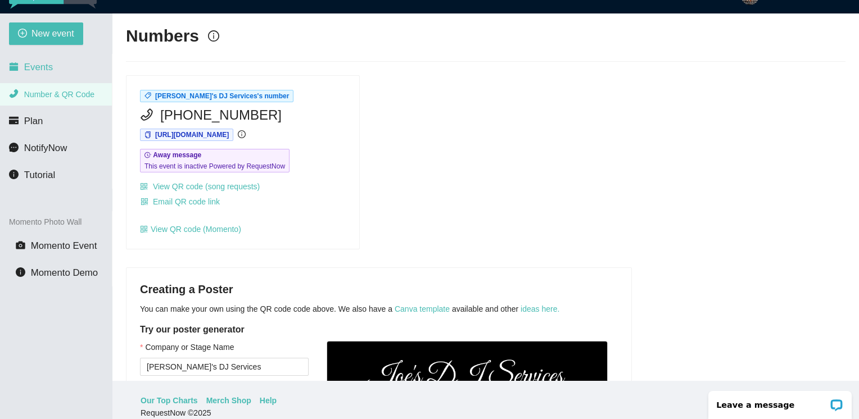
click at [46, 76] on li "Events" at bounding box center [56, 67] width 112 height 22
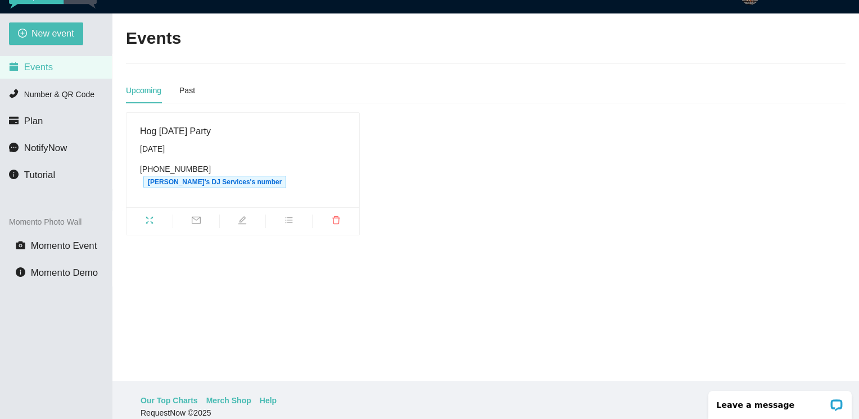
click at [173, 137] on div "Hog [DATE] Party" at bounding box center [243, 131] width 206 height 14
drag, startPoint x: 173, startPoint y: 137, endPoint x: 169, endPoint y: 150, distance: 13.5
click at [169, 150] on div "[DATE]" at bounding box center [243, 149] width 206 height 12
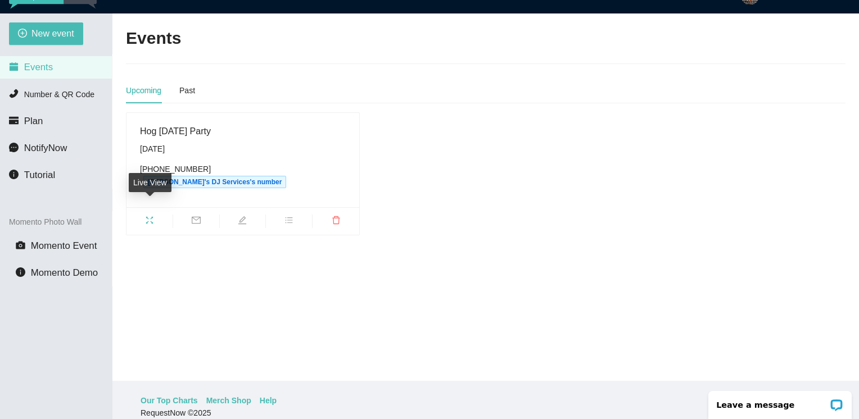
click at [150, 216] on icon "fullscreen" at bounding box center [149, 220] width 9 height 9
click at [52, 29] on span "New event" at bounding box center [52, 33] width 43 height 14
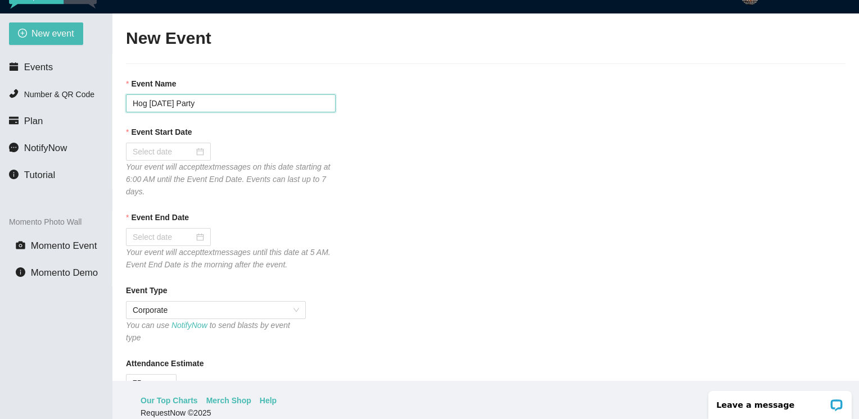
click at [225, 109] on input "Hog [DATE] Party" at bounding box center [231, 103] width 210 height 18
click at [185, 105] on input "Hog [DATE] Party" at bounding box center [231, 103] width 210 height 18
type input "Hog Christmas Party"
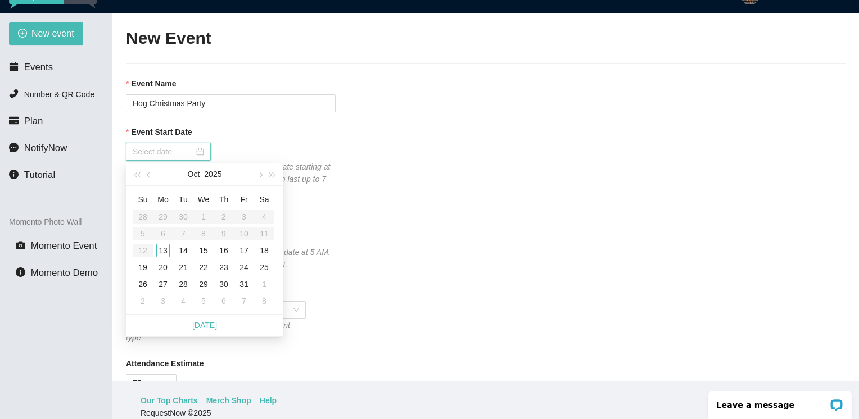
click at [183, 153] on input "Event Start Date" at bounding box center [163, 152] width 61 height 12
click at [263, 178] on button "button" at bounding box center [260, 174] width 12 height 22
type input "11/22/2025"
type input "10/31/2025"
click at [260, 177] on span "button" at bounding box center [260, 176] width 6 height 6
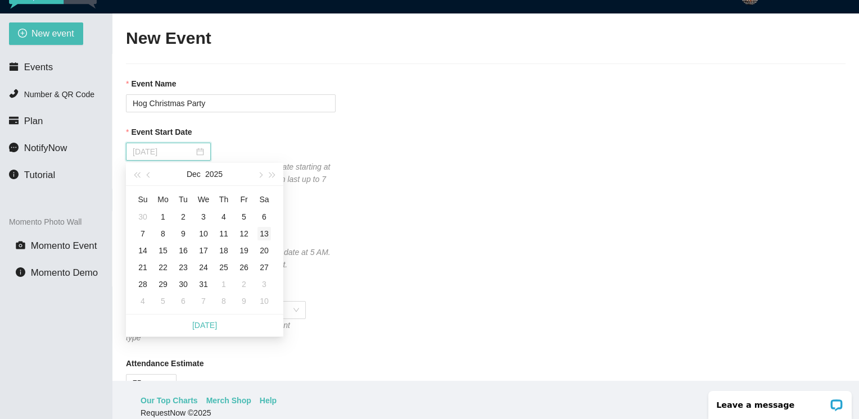
type input "12/13/2025"
click at [265, 237] on div "13" at bounding box center [264, 233] width 13 height 13
type input "12/14/2025"
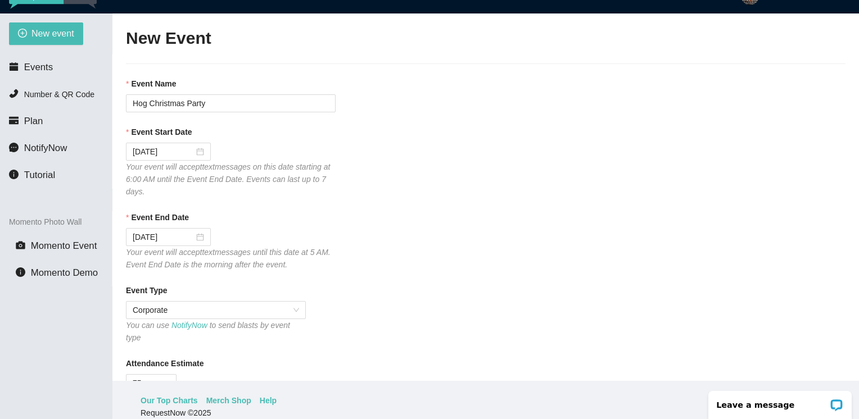
click at [781, 309] on div "Event Type Corporate You can use NotifyNow to send blasts by event type" at bounding box center [486, 315] width 720 height 60
click at [677, 300] on div "Event Type" at bounding box center [486, 293] width 720 height 17
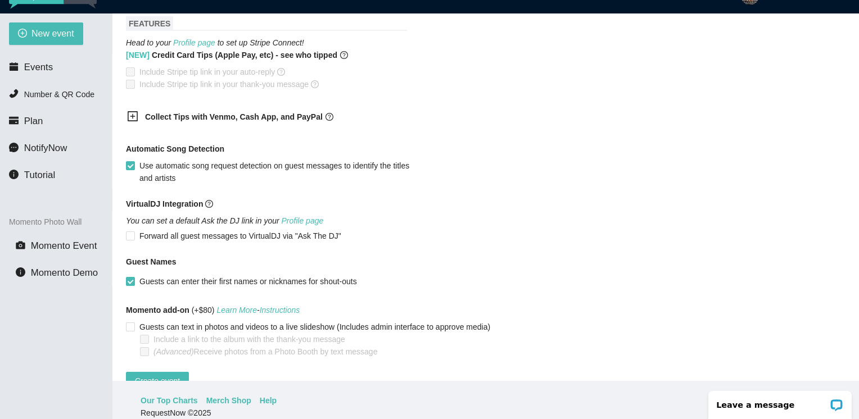
scroll to position [663, 0]
click at [132, 111] on icon "plus-square" at bounding box center [132, 116] width 11 height 11
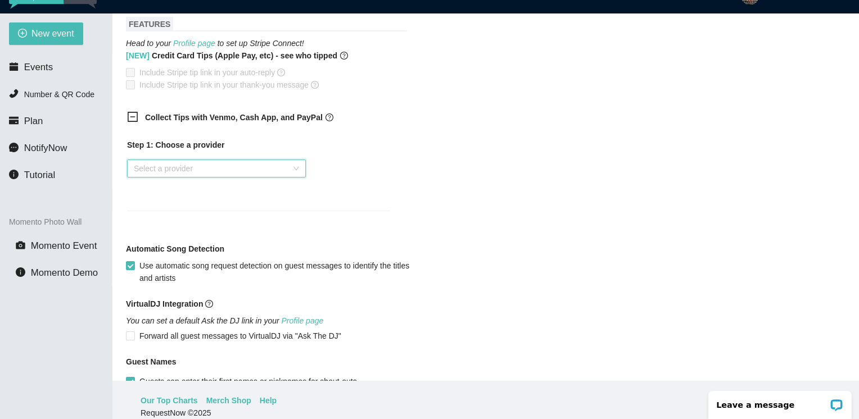
click at [151, 162] on input "search" at bounding box center [212, 168] width 157 height 17
click at [151, 200] on div "Venmo" at bounding box center [216, 200] width 165 height 12
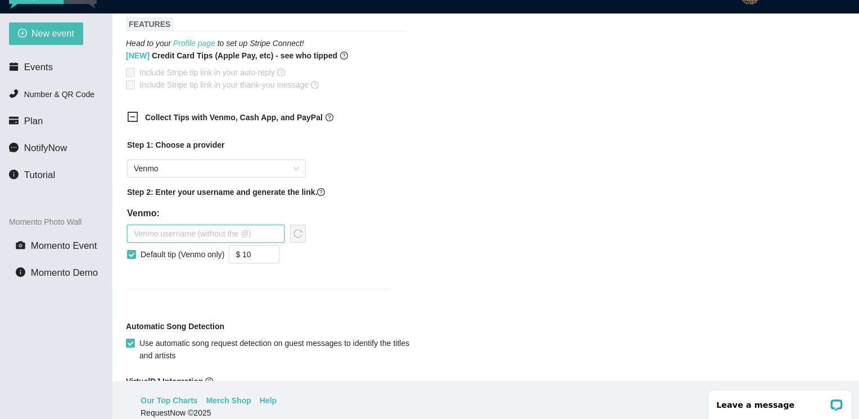
click at [164, 226] on input "text" at bounding box center [205, 234] width 157 height 18
type input "j"
type input "JoeGCabral"
click at [300, 229] on icon "reload" at bounding box center [297, 233] width 9 height 9
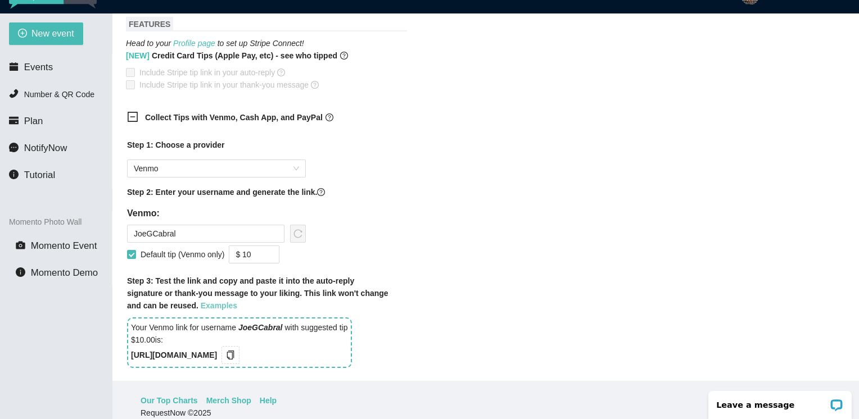
click at [201, 301] on link "Examples" at bounding box center [219, 305] width 37 height 9
drag, startPoint x: 259, startPoint y: 247, endPoint x: 229, endPoint y: 249, distance: 29.3
click at [229, 249] on input "$ 10" at bounding box center [253, 254] width 49 height 17
click at [128, 250] on input "Default tip (Venmo only)" at bounding box center [131, 254] width 8 height 8
checkbox input "false"
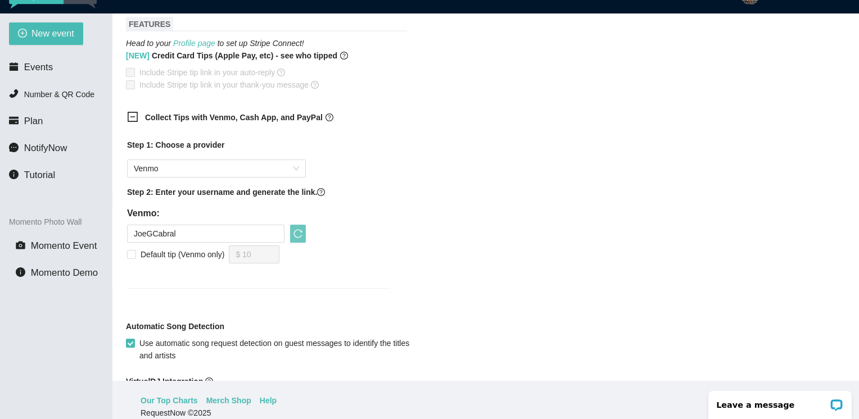
click at [218, 276] on div "Step 1: Choose a provider Venmo Step 2: Enter your username and generate the li…" at bounding box center [258, 220] width 281 height 177
click at [301, 230] on button "button" at bounding box center [298, 234] width 16 height 18
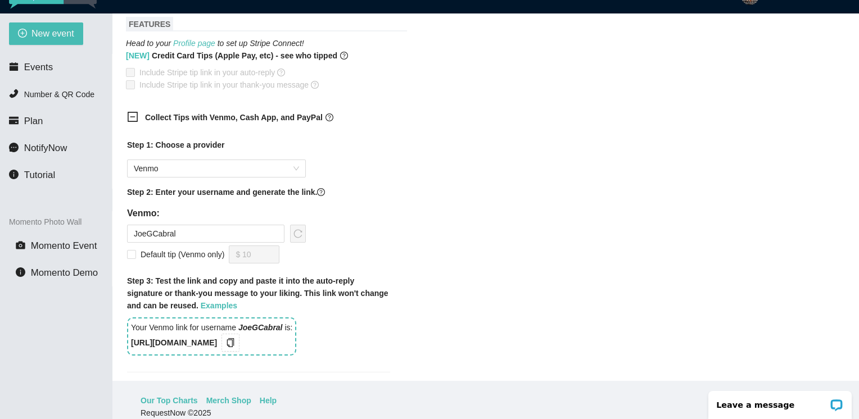
click at [816, 128] on div "Collect Tips with Venmo, Cash App, and PayPal Step 1: Choose a provider Venmo S…" at bounding box center [486, 249] width 720 height 288
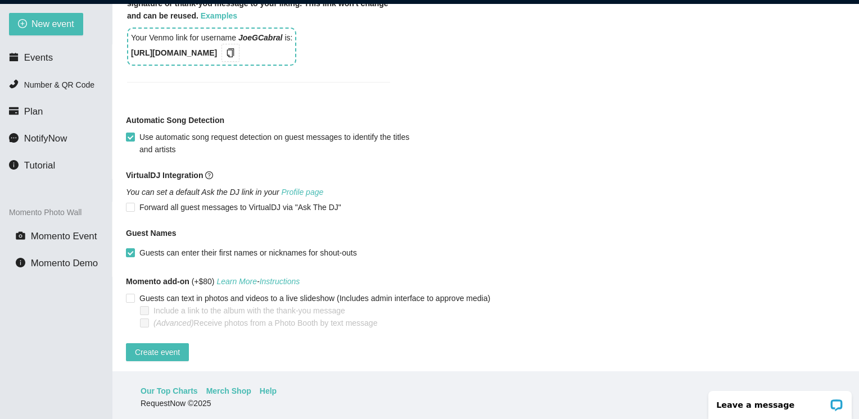
scroll to position [945, 0]
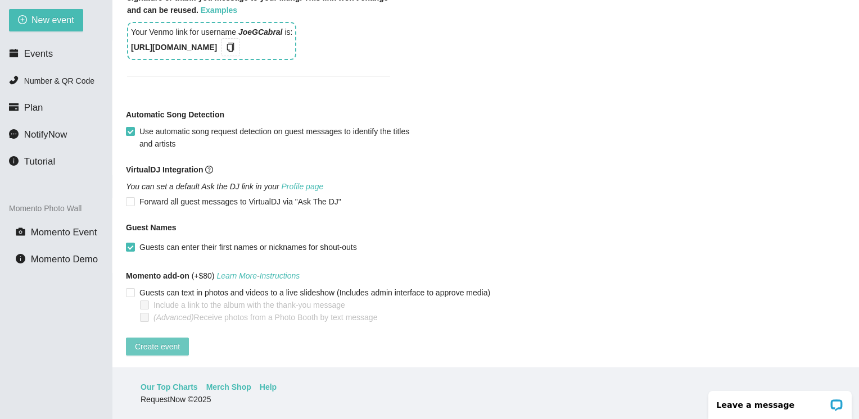
click at [150, 343] on button "Create event" at bounding box center [157, 347] width 63 height 18
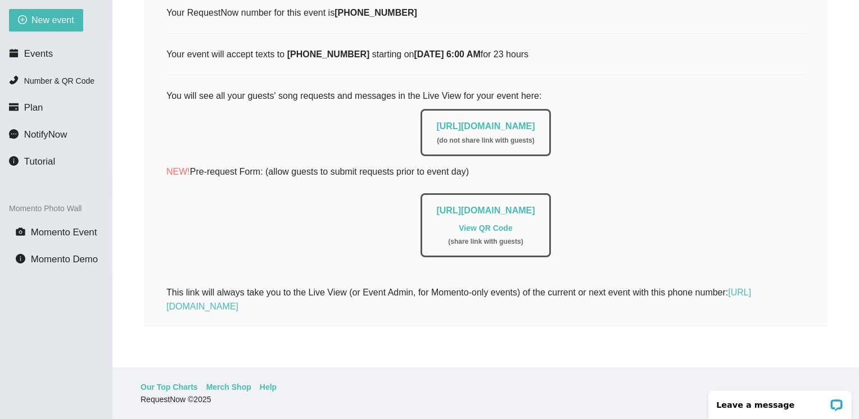
scroll to position [178, 0]
click at [34, 54] on span "Events" at bounding box center [38, 53] width 29 height 11
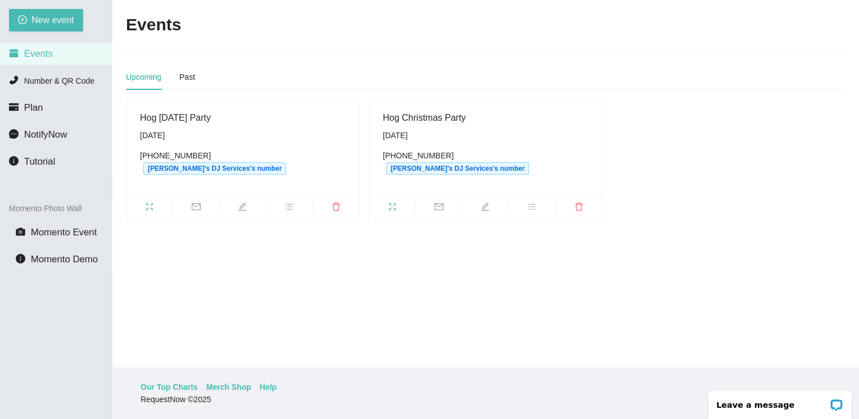
click at [180, 119] on div "Hog [DATE] Party" at bounding box center [243, 118] width 206 height 14
click at [155, 156] on div "(350) 200-1221 Joe's DJ Services's number" at bounding box center [243, 162] width 206 height 25
click at [156, 156] on div "(350) 200-1221 Joe's DJ Services's number" at bounding box center [243, 162] width 206 height 25
click at [220, 162] on span "[PERSON_NAME]'s DJ Services's number" at bounding box center [214, 168] width 143 height 12
click at [242, 202] on icon "edit" at bounding box center [242, 206] width 9 height 9
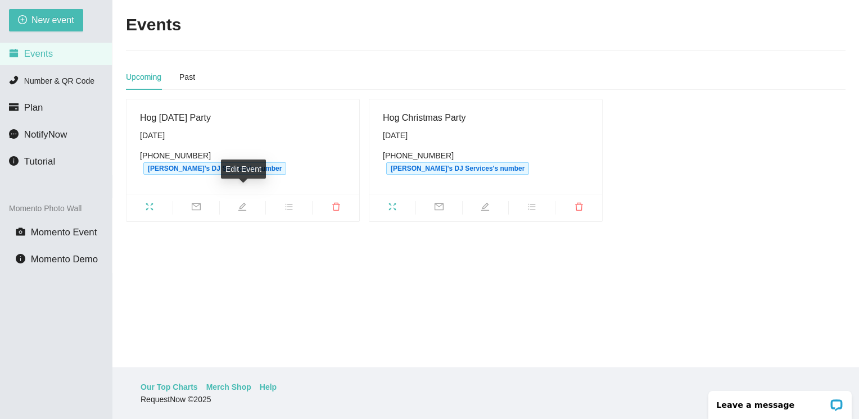
type textarea "https://virtualdj.com/ask/DJ_Spinz"
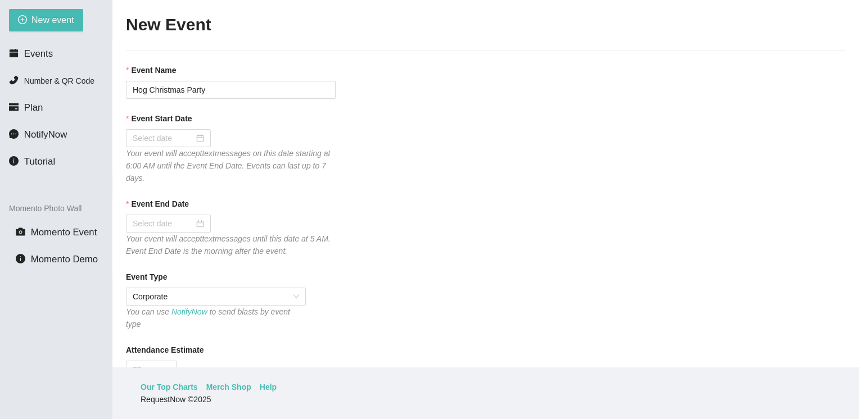
type input "Hog [DATE] Party"
checkbox input "true"
type input "10/18/2025"
type input "10/19/2025"
click at [669, 151] on div "Event Start Date 10/18/2025 Your event will accept text messages on this date s…" at bounding box center [486, 148] width 720 height 72
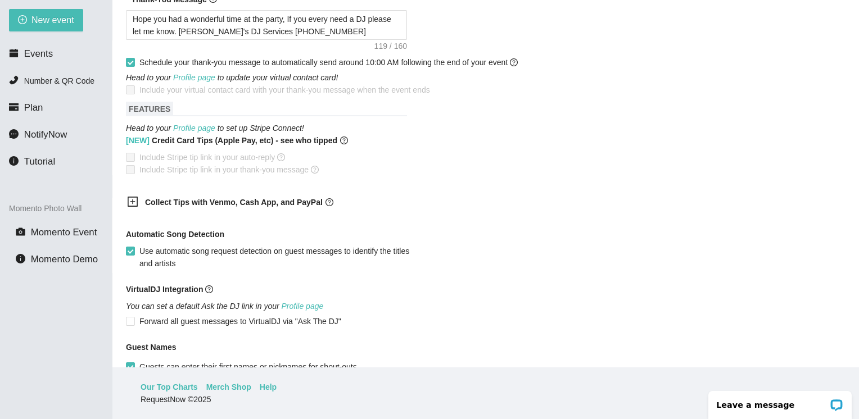
scroll to position [562, 0]
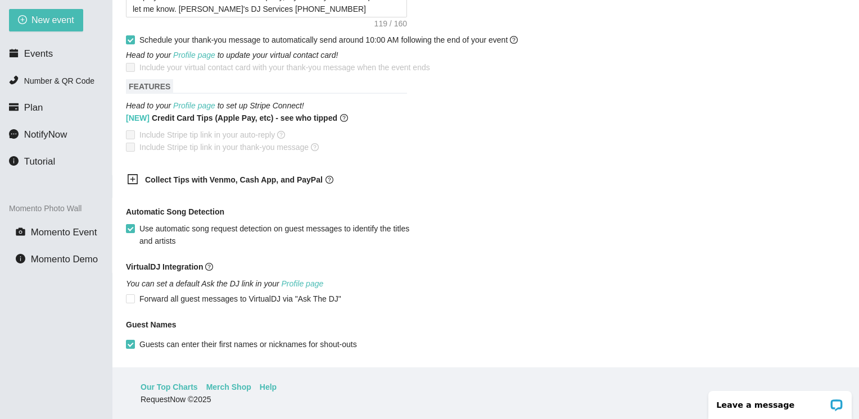
click at [133, 177] on icon "plus-square" at bounding box center [132, 179] width 5 height 5
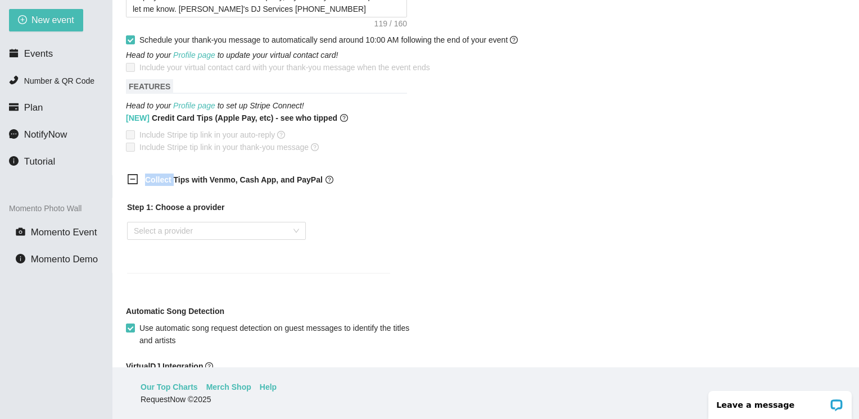
click at [133, 174] on icon "minus-square" at bounding box center [132, 179] width 11 height 11
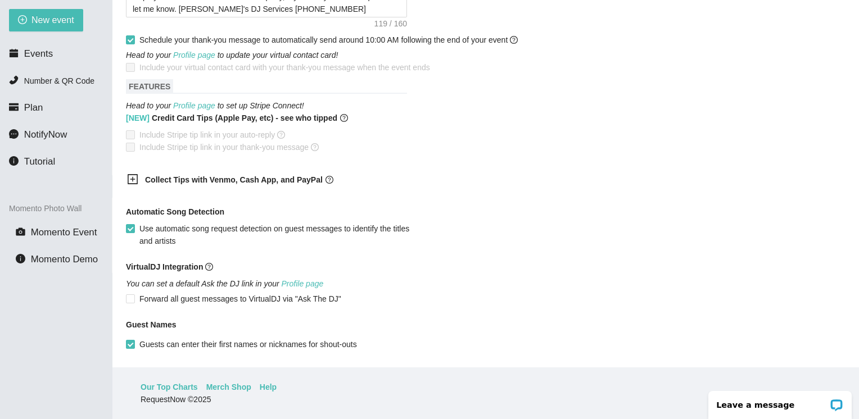
click at [130, 174] on icon "plus-square" at bounding box center [132, 179] width 11 height 11
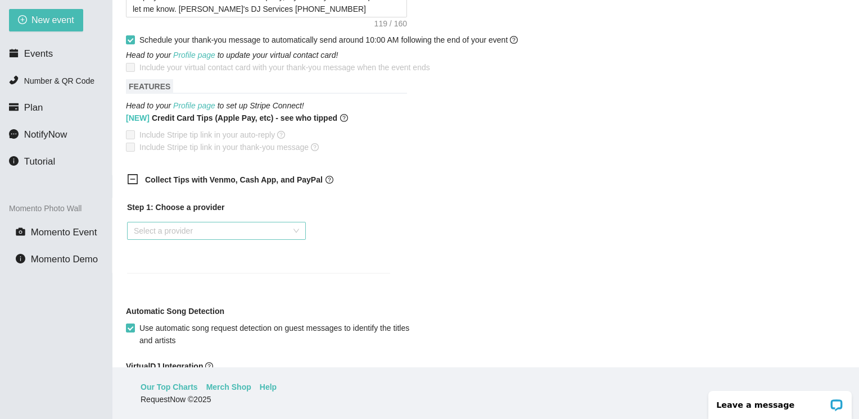
click at [160, 223] on input "search" at bounding box center [212, 231] width 157 height 17
click at [153, 265] on div "Venmo" at bounding box center [216, 262] width 165 height 12
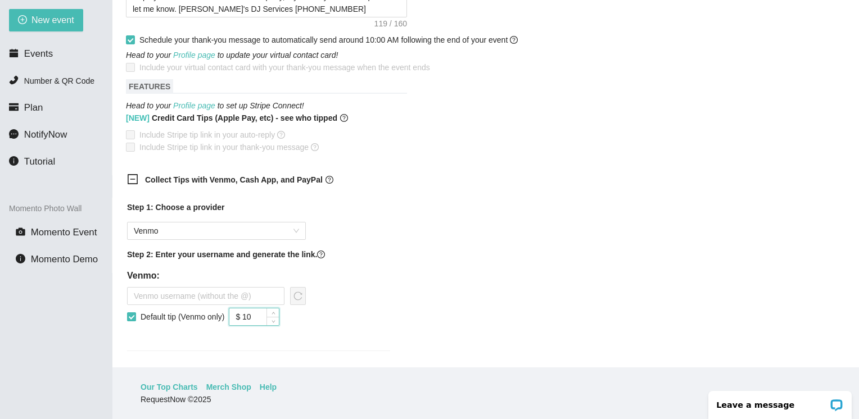
drag, startPoint x: 259, startPoint y: 313, endPoint x: 218, endPoint y: 314, distance: 40.5
click at [218, 314] on div "Default tip (Venmo only) $ 10" at bounding box center [216, 317] width 179 height 18
type input "$ 10"
click at [174, 287] on input "text" at bounding box center [205, 296] width 157 height 18
type input "JoeGCabral"
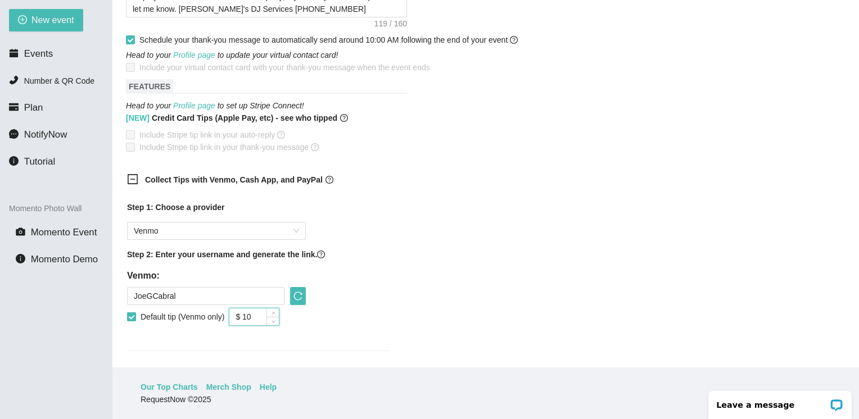
drag, startPoint x: 256, startPoint y: 309, endPoint x: 189, endPoint y: 313, distance: 67.1
click at [189, 313] on div "Default tip (Venmo only) $ 10" at bounding box center [216, 317] width 179 height 18
type input "$ 10"
click at [189, 313] on span "Default tip (Venmo only)" at bounding box center [182, 317] width 93 height 12
click at [135, 313] on input "Default tip (Venmo only)" at bounding box center [131, 317] width 8 height 8
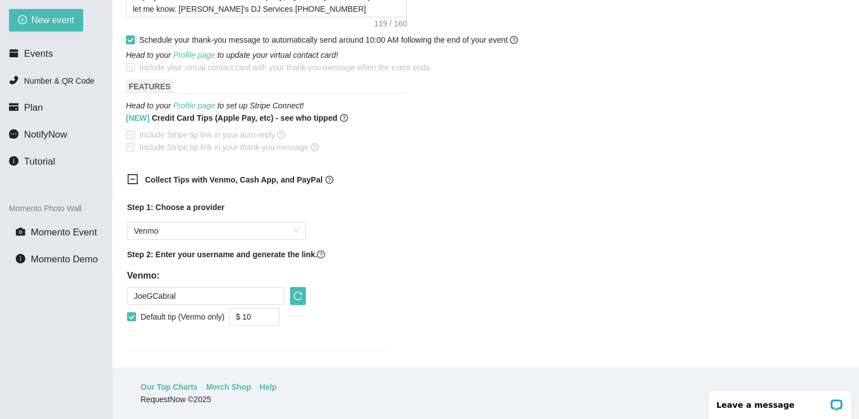
checkbox input "false"
click at [299, 292] on icon "reload" at bounding box center [297, 296] width 9 height 9
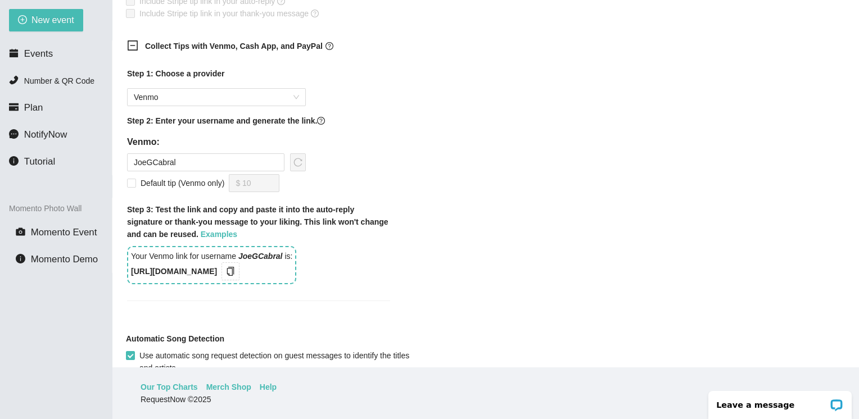
scroll to position [697, 0]
click at [235, 266] on icon "copy" at bounding box center [230, 270] width 9 height 9
click at [28, 15] on button "New event" at bounding box center [46, 20] width 74 height 22
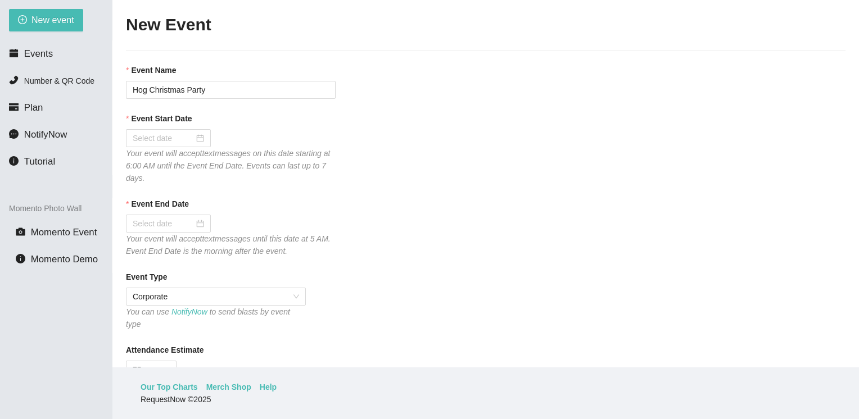
type textarea "https://virtualdj.com/ask/DJ_Spinz"
click at [27, 51] on span "Events" at bounding box center [38, 53] width 29 height 11
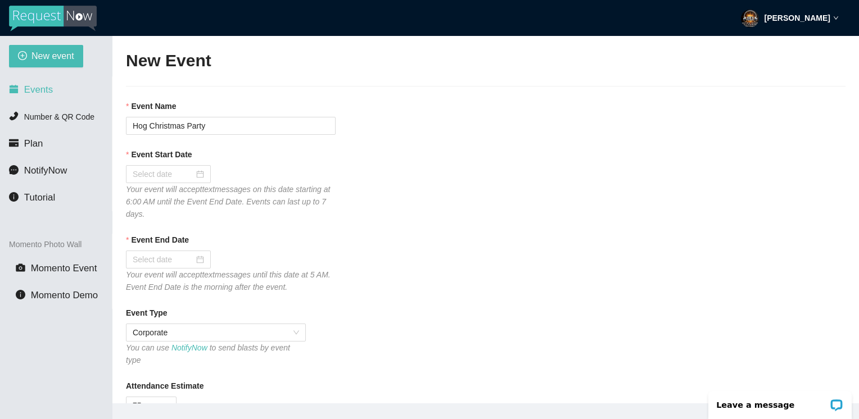
click at [29, 93] on span "Events" at bounding box center [38, 89] width 29 height 11
